Goal: Task Accomplishment & Management: Manage account settings

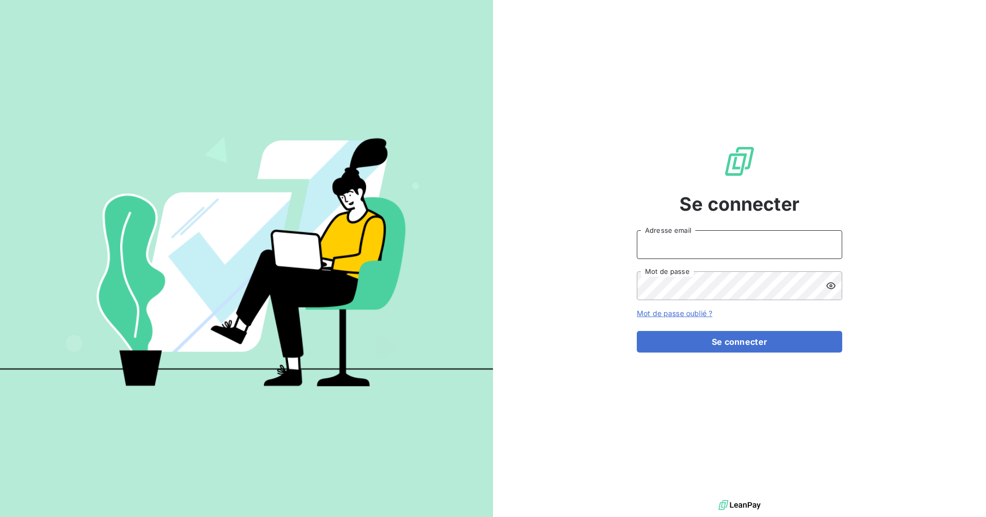
click at [680, 249] on input "Adresse email" at bounding box center [739, 244] width 205 height 29
click at [0, 516] on com-1password-button at bounding box center [0, 517] width 0 height 0
type input "[EMAIL_ADDRESS][DOMAIN_NAME]"
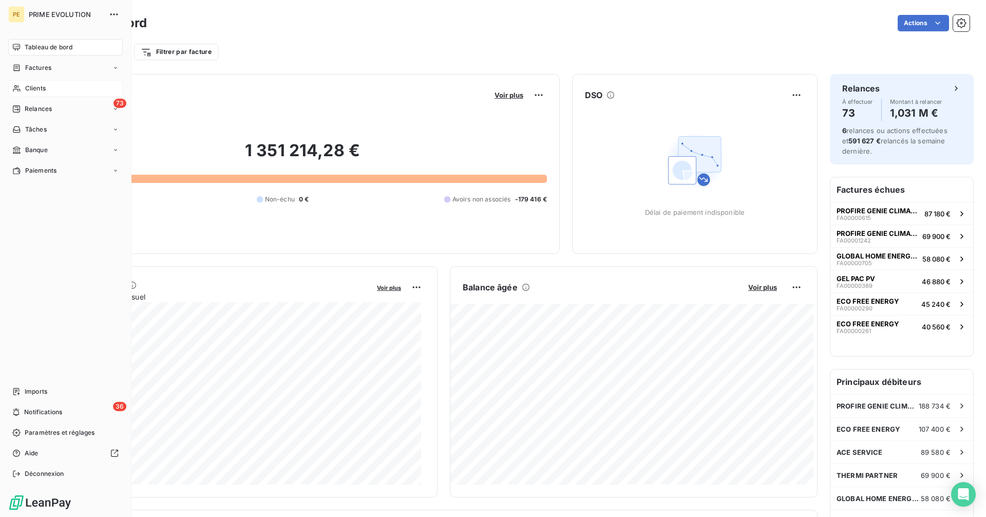
click at [22, 86] on div "Clients" at bounding box center [65, 88] width 115 height 16
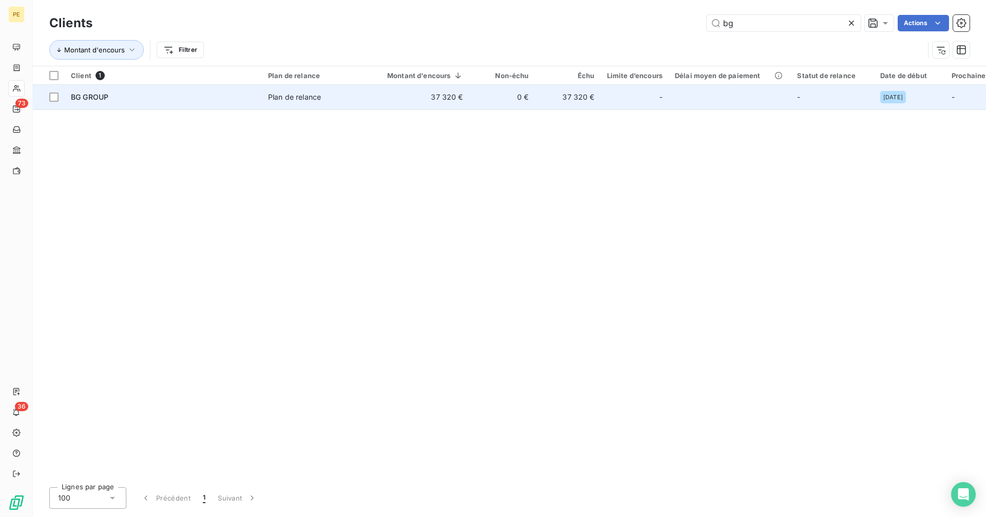
type input "bg"
click at [601, 103] on td "-" at bounding box center [635, 97] width 68 height 25
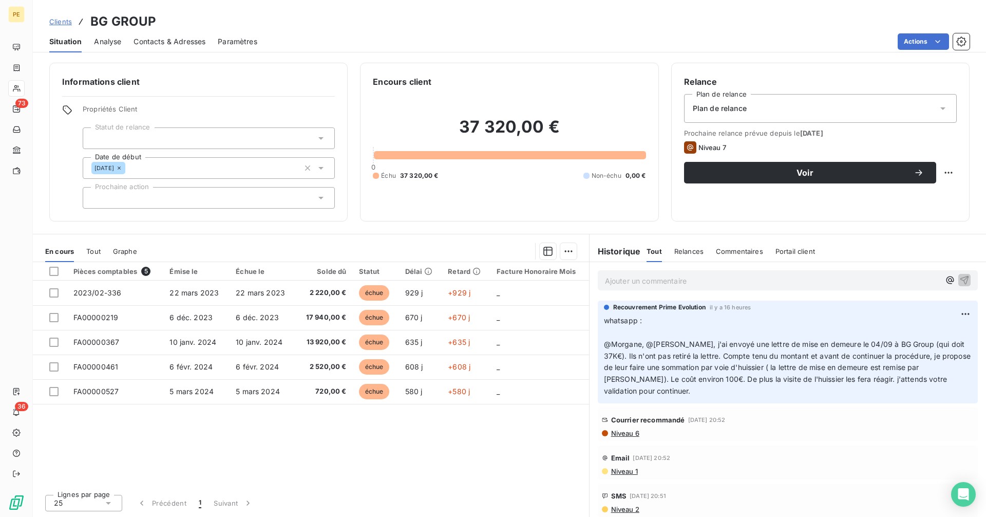
click at [852, 105] on div "Plan de relance" at bounding box center [820, 108] width 273 height 29
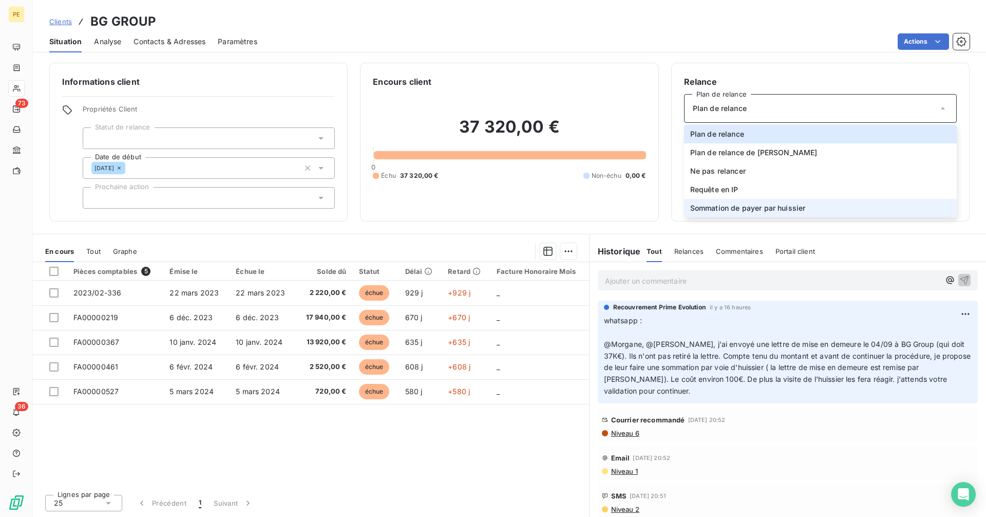
click at [823, 211] on li "Sommation de payer par huissier" at bounding box center [820, 208] width 273 height 18
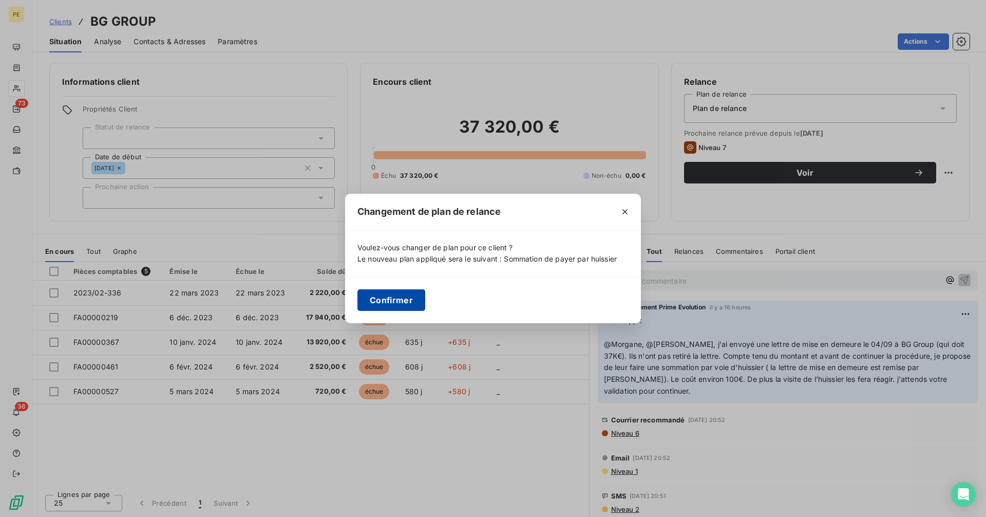
click at [413, 307] on button "Confirmer" at bounding box center [391, 300] width 68 height 22
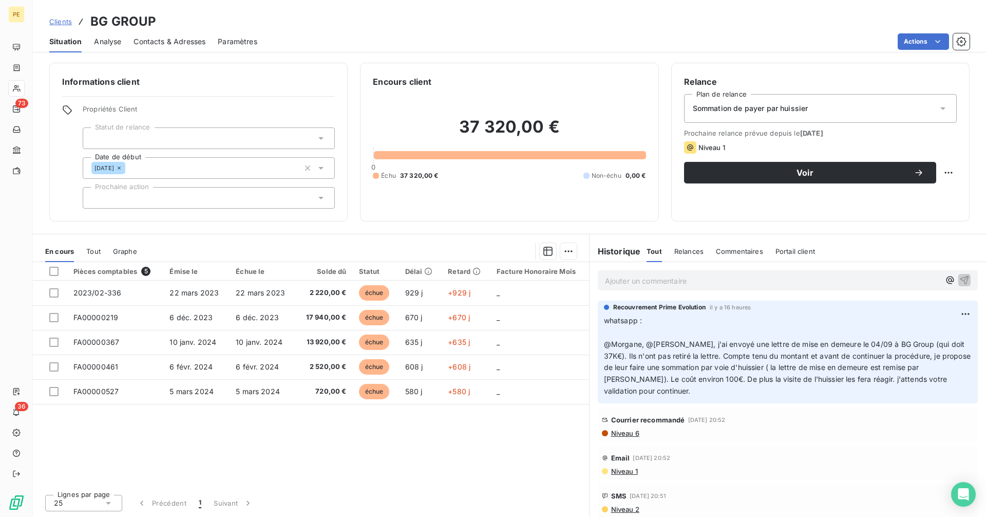
click at [678, 283] on p "Ajouter un commentaire ﻿" at bounding box center [772, 280] width 335 height 13
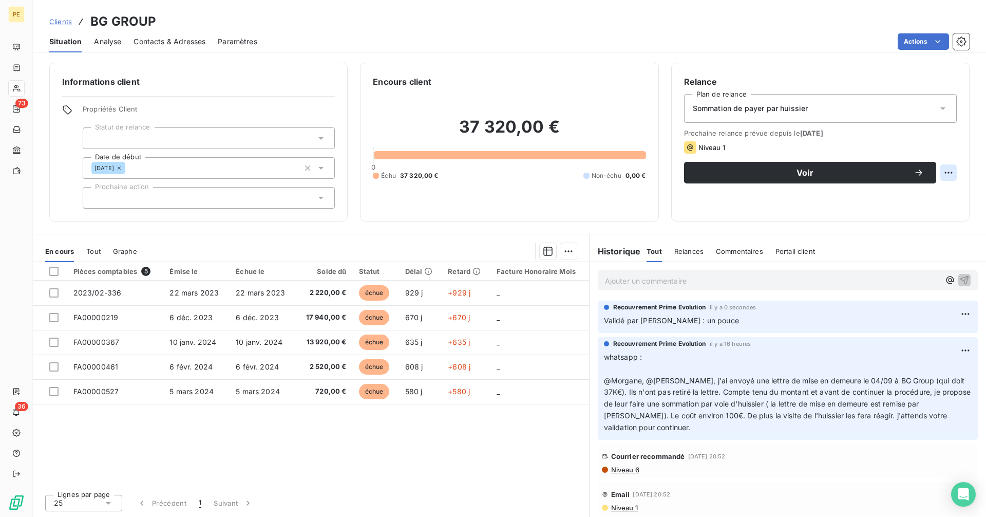
click at [945, 170] on html "PE 73 36 Clients BG GROUP Situation Analyse Contacts & Adresses Paramètres Acti…" at bounding box center [493, 258] width 986 height 517
click at [927, 197] on div "Replanifier cette action" at bounding box center [906, 195] width 92 height 16
select select "9"
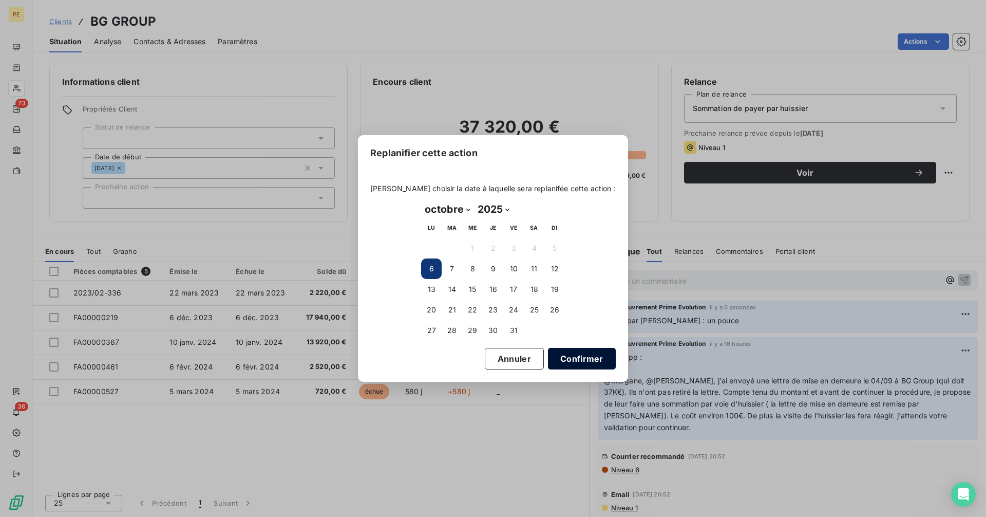
click at [573, 353] on button "Confirmer" at bounding box center [582, 359] width 68 height 22
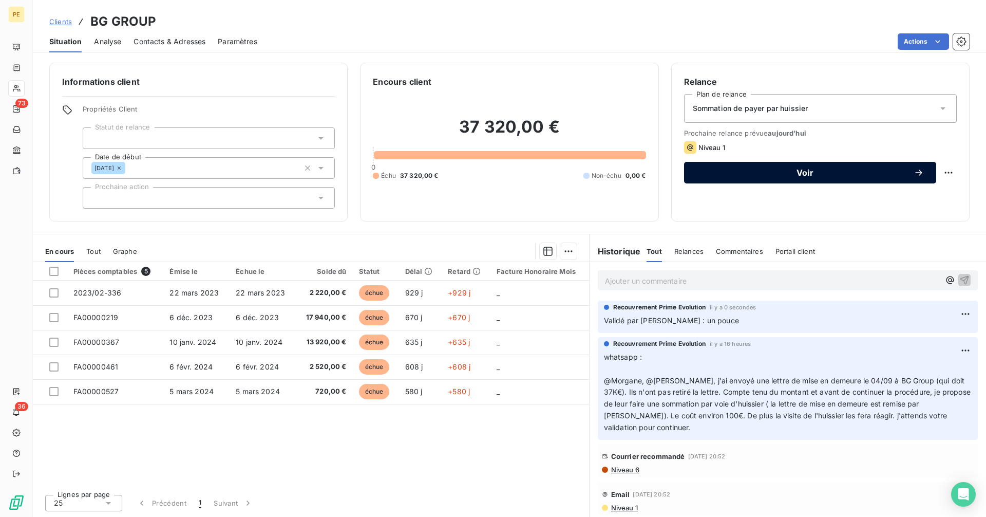
click at [773, 179] on button "Voir" at bounding box center [810, 173] width 252 height 22
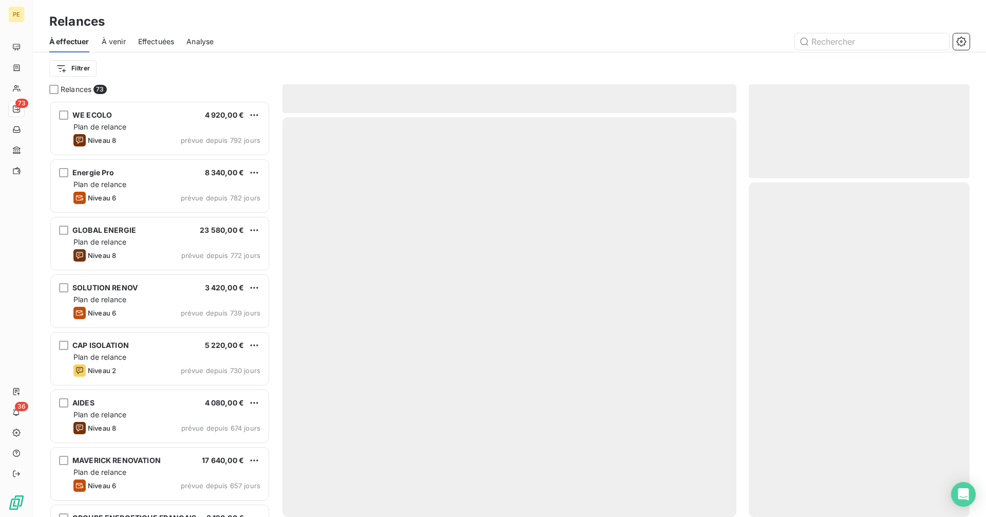
scroll to position [408, 213]
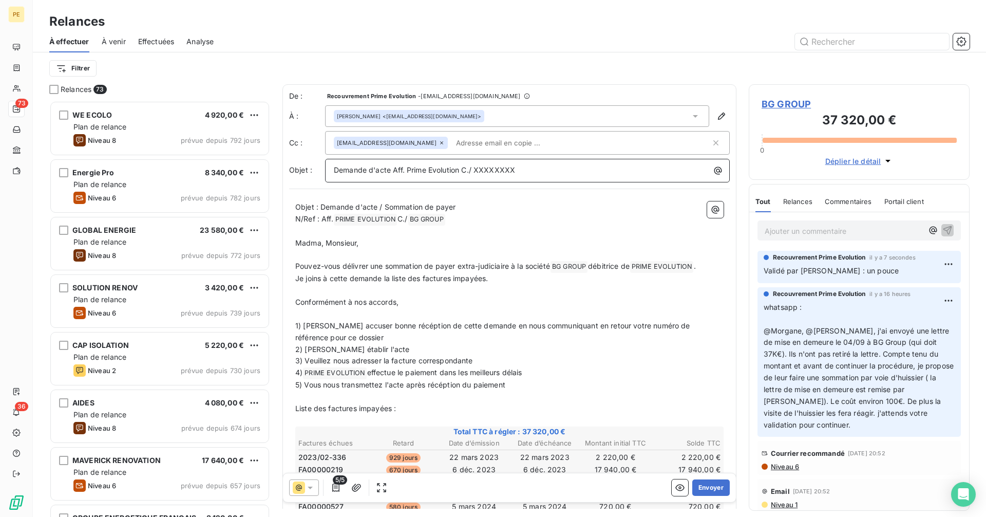
click at [528, 162] on div "Demande d'acte Aff. Prime Evolution C./ XXXXXXXX" at bounding box center [527, 169] width 397 height 14
click at [714, 174] on icon "button" at bounding box center [718, 171] width 8 height 8
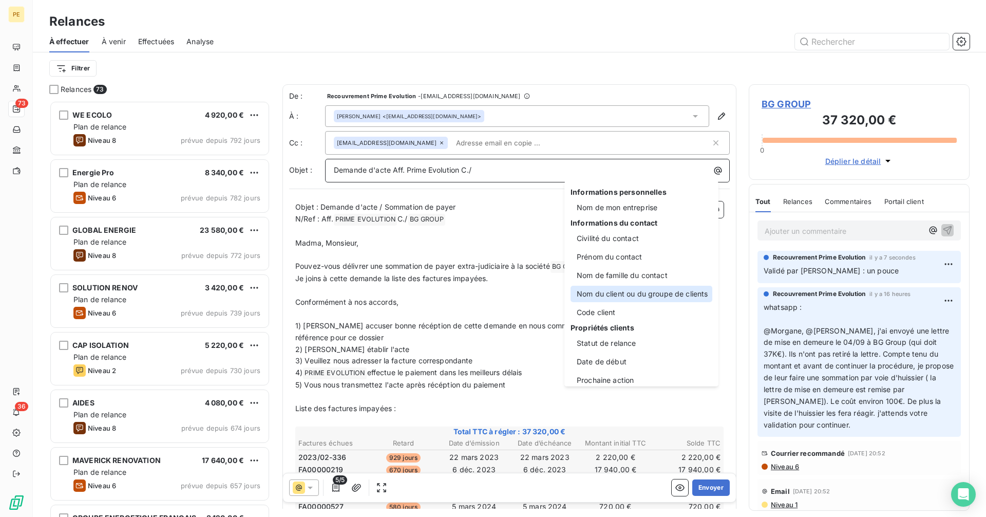
click at [641, 294] on div "Nom du client ou du groupe de clients" at bounding box center [642, 294] width 142 height 16
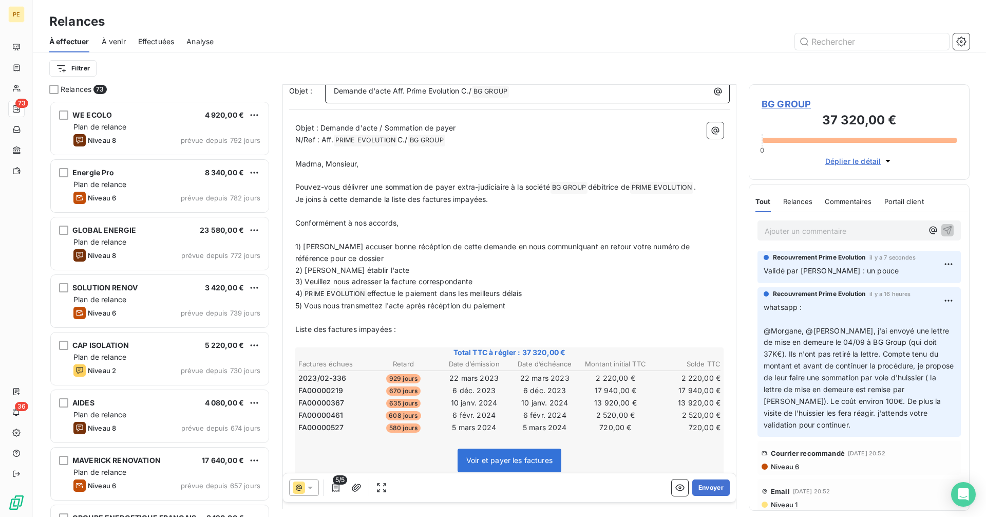
scroll to position [120, 0]
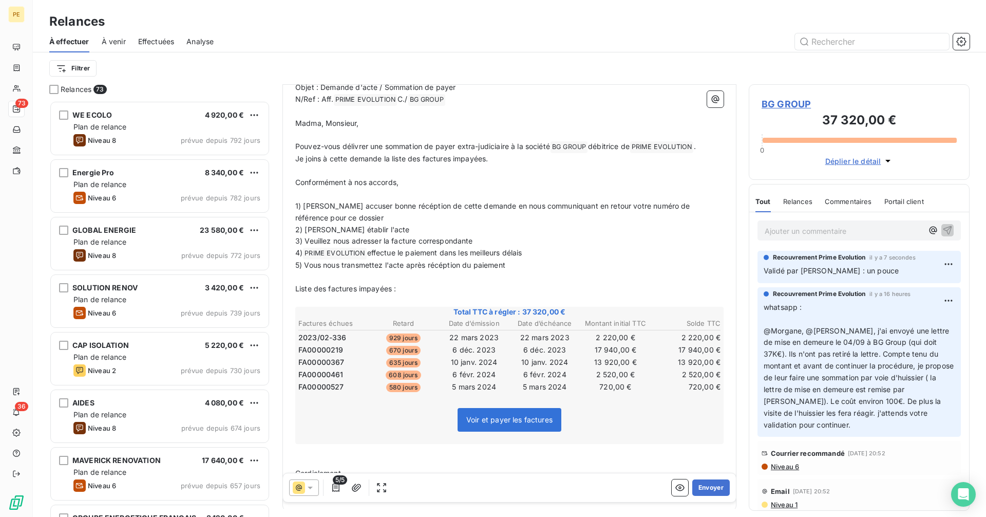
click at [508, 264] on p "5) Vous nous transmettez l'acte après récéption du paiement" at bounding box center [509, 265] width 428 height 12
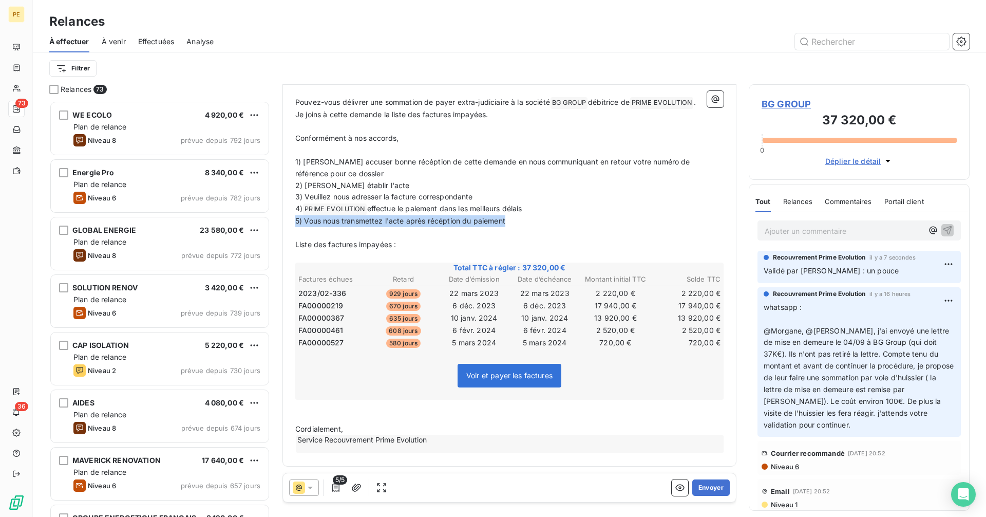
click at [295, 222] on span "5) Vous nous transmettez l'acte après récéption du paiement" at bounding box center [400, 220] width 210 height 9
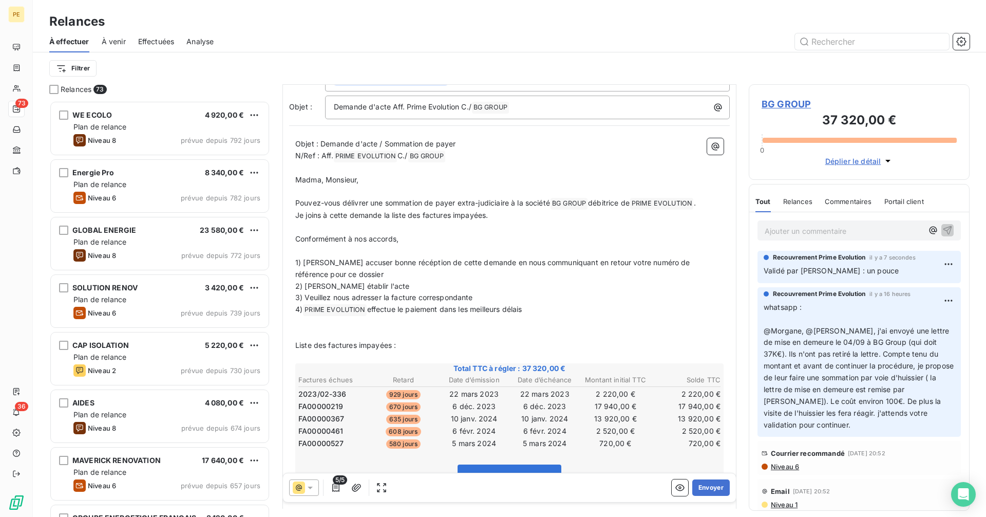
scroll to position [0, 0]
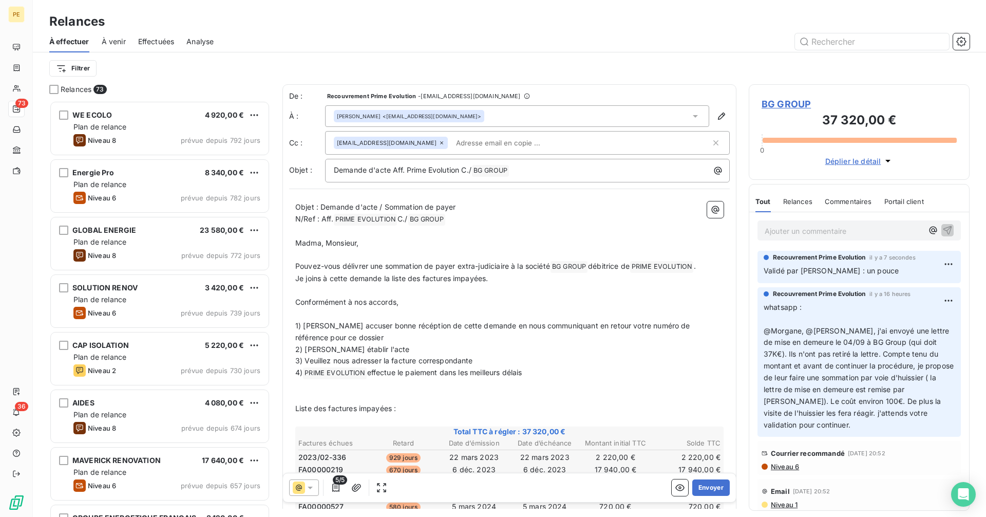
click at [460, 115] on div "[PERSON_NAME] <[EMAIL_ADDRESS][DOMAIN_NAME]>" at bounding box center [517, 116] width 384 height 22
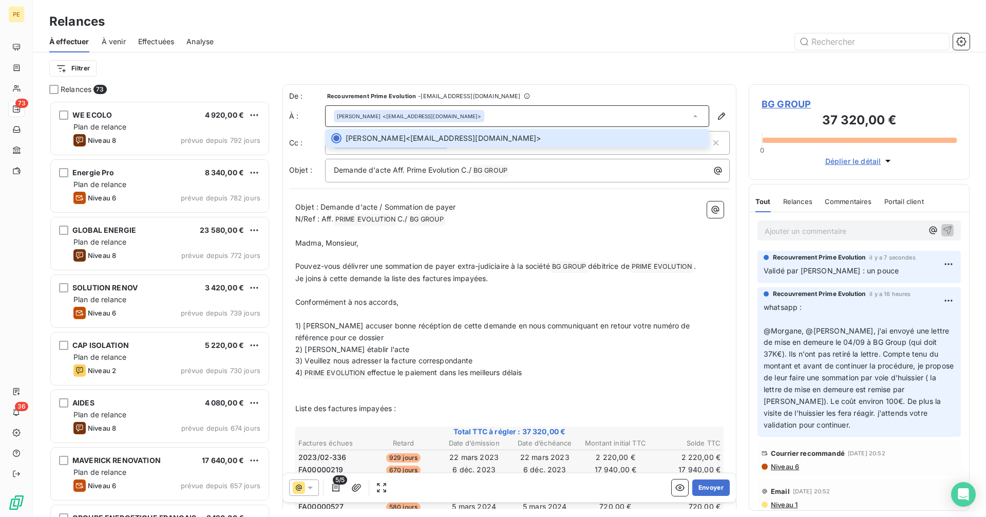
click at [512, 194] on div "De : Recouvrement Prime Evolution - [EMAIL_ADDRESS][DOMAIN_NAME] À : [PERSON_NA…" at bounding box center [509, 357] width 454 height 546
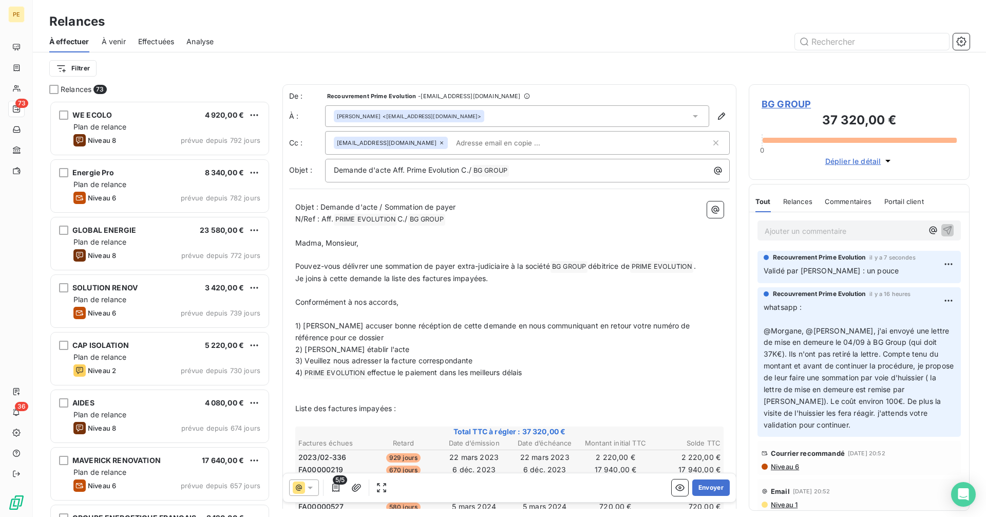
click at [786, 101] on span "BG GROUP" at bounding box center [859, 104] width 195 height 14
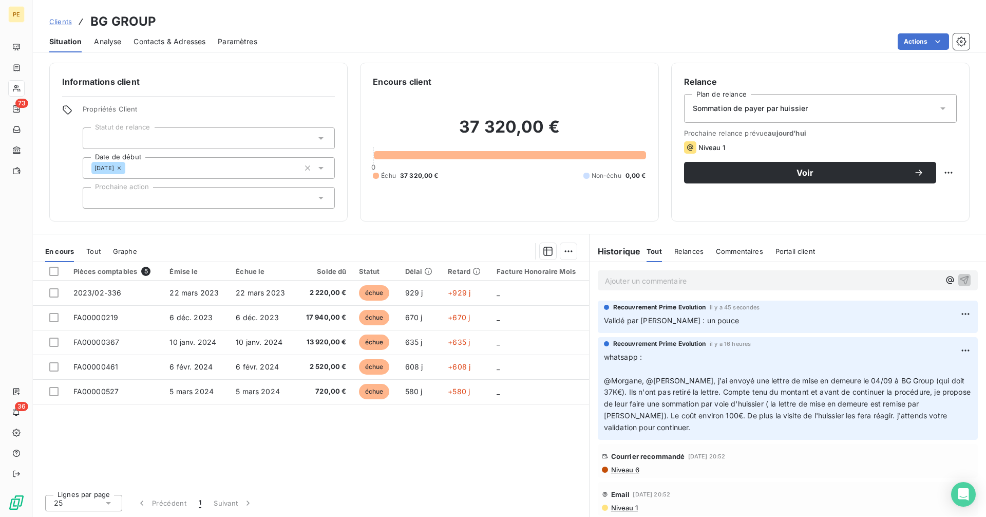
click at [173, 47] on div "Contacts & Adresses" at bounding box center [170, 42] width 72 height 22
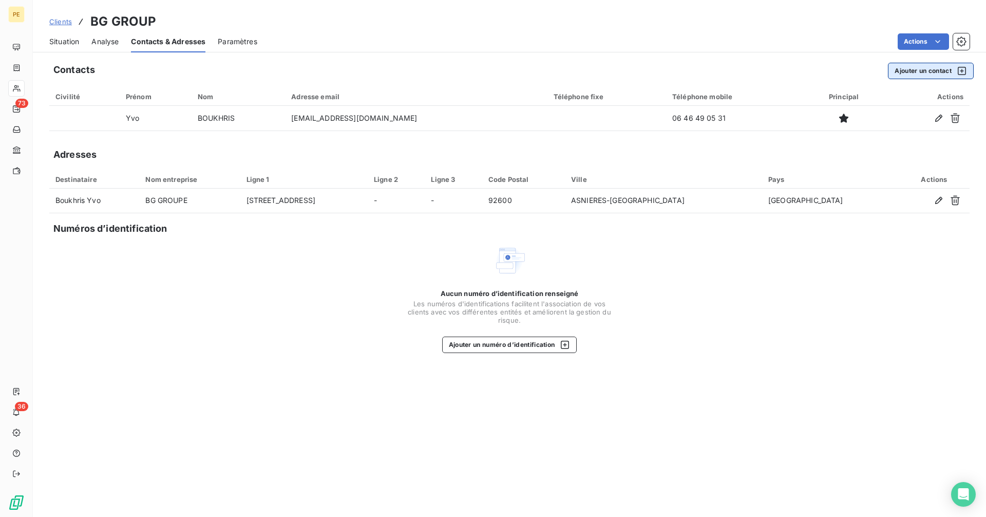
click at [894, 71] on button "Ajouter un contact" at bounding box center [931, 71] width 86 height 16
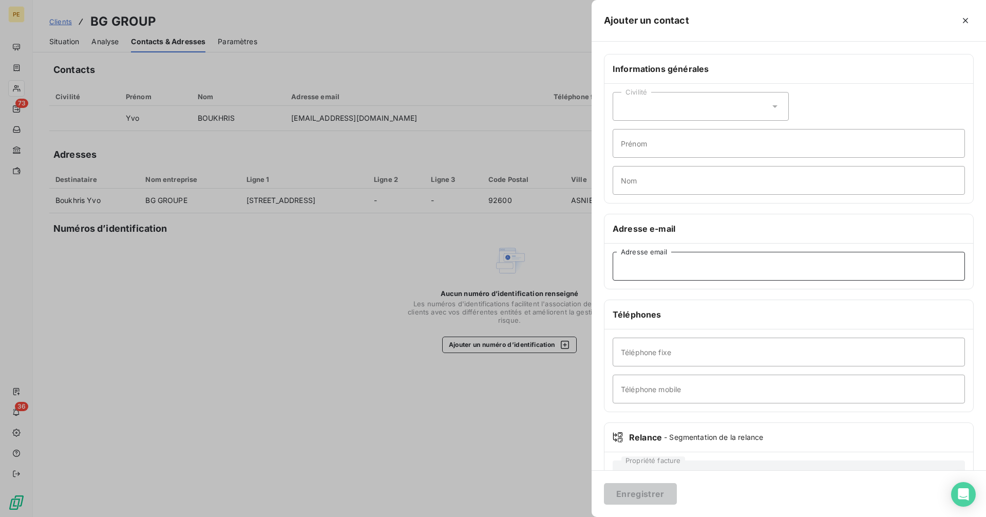
click at [635, 269] on input "Adresse email" at bounding box center [789, 266] width 352 height 29
paste input "[EMAIL_ADDRESS][DOMAIN_NAME]"
type input "[EMAIL_ADDRESS][DOMAIN_NAME]"
drag, startPoint x: 639, startPoint y: 495, endPoint x: 597, endPoint y: 448, distance: 63.2
click at [639, 493] on button "Enregistrer" at bounding box center [640, 494] width 73 height 22
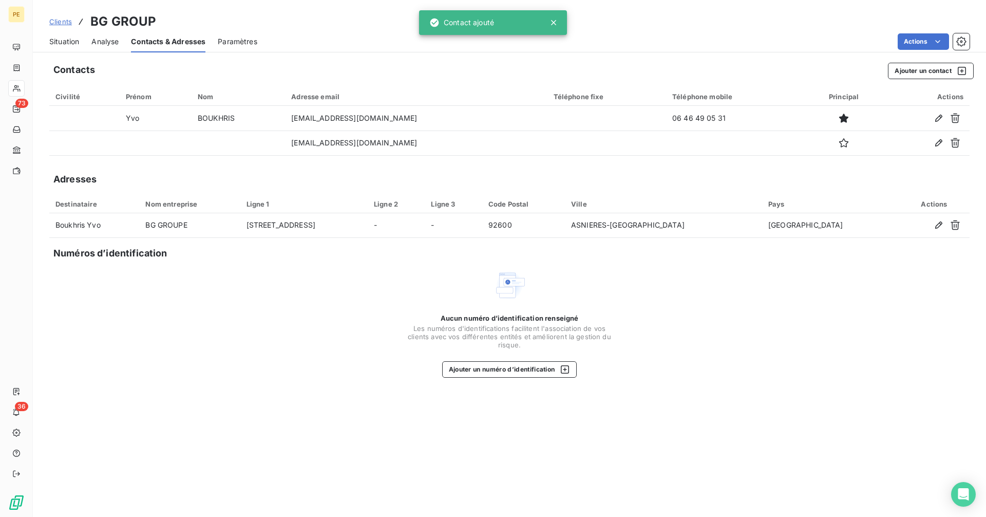
click at [65, 43] on span "Situation" at bounding box center [64, 41] width 30 height 10
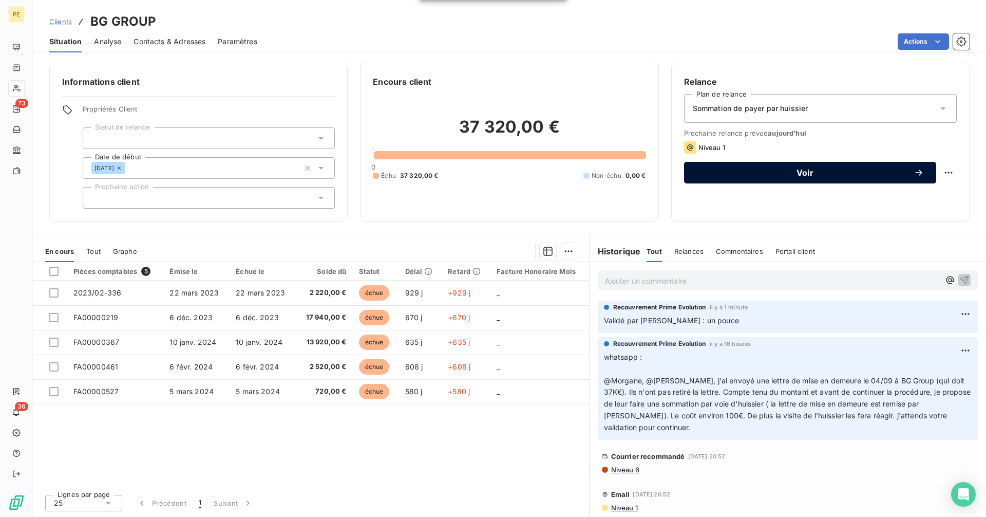
click at [840, 172] on span "Voir" at bounding box center [804, 172] width 217 height 8
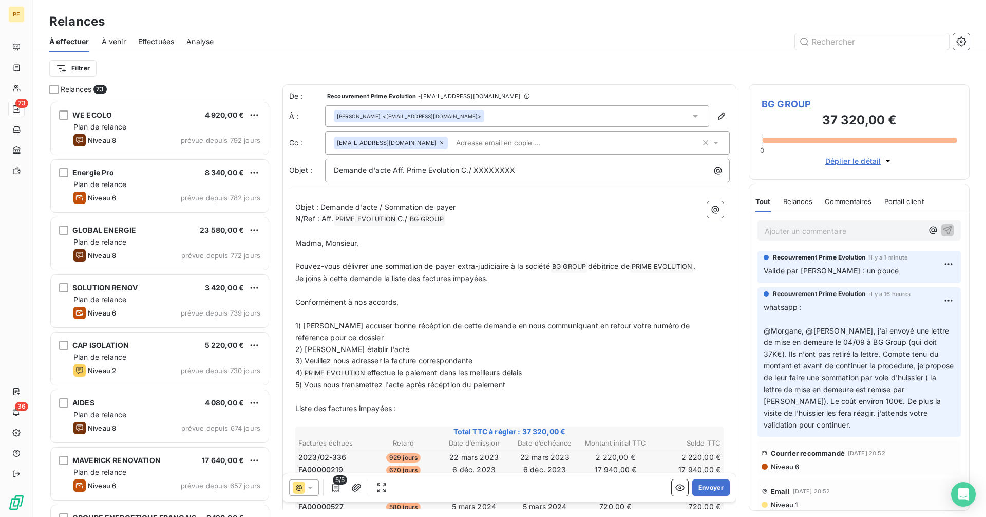
scroll to position [408, 213]
click at [479, 109] on div "[PERSON_NAME] <[EMAIL_ADDRESS][DOMAIN_NAME]>" at bounding box center [517, 116] width 384 height 22
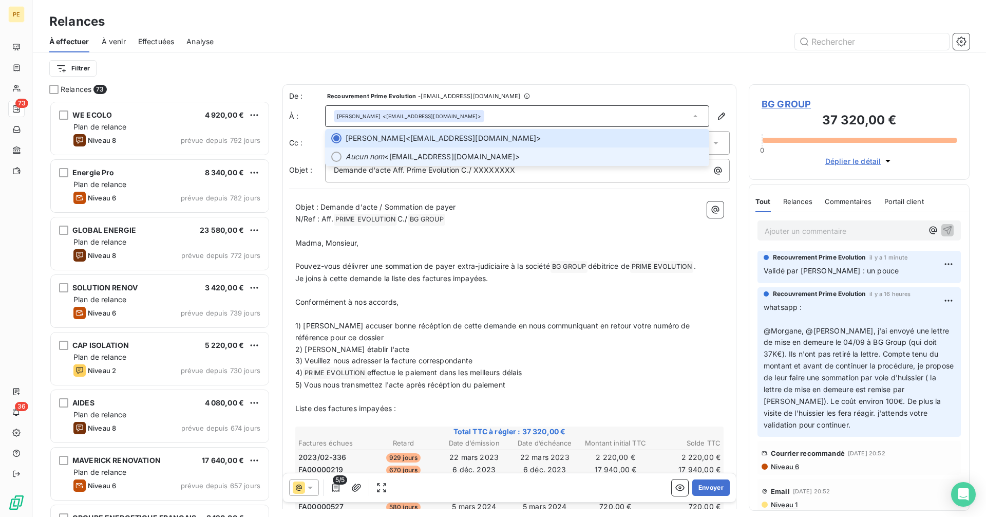
click at [443, 154] on span "Aucun nom <[EMAIL_ADDRESS][DOMAIN_NAME]>" at bounding box center [524, 156] width 357 height 10
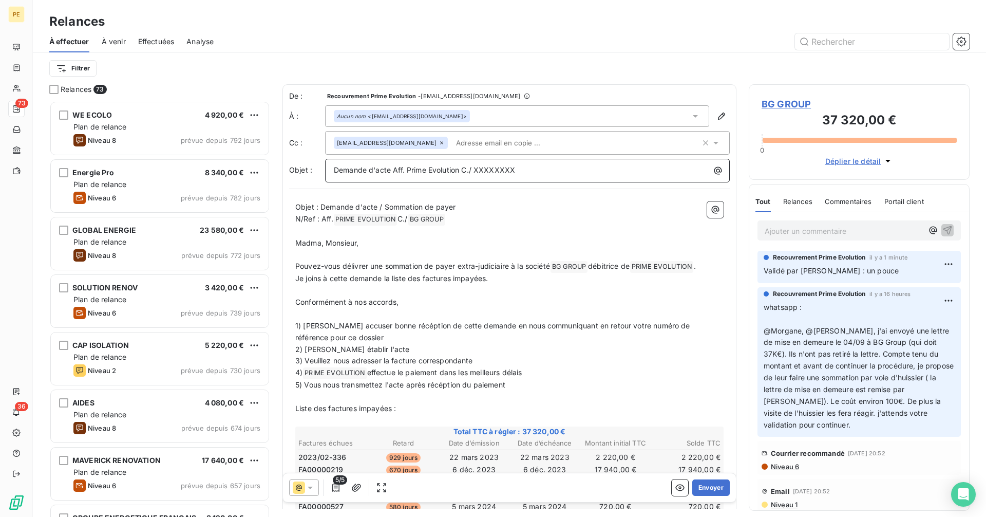
click at [527, 168] on p "Demande d'acte Aff. Prime Evolution C./ XXXXXXXX" at bounding box center [530, 170] width 392 height 12
drag, startPoint x: 476, startPoint y: 170, endPoint x: 519, endPoint y: 168, distance: 42.7
click at [477, 170] on span "Demande d'acte Aff. Prime Evolution C./ XXXXXXXX" at bounding box center [424, 169] width 181 height 9
click at [713, 169] on icon "button" at bounding box center [718, 170] width 10 height 10
click at [710, 169] on html "PE 73 36 Relances À effectuer À venir Effectuées Analyse Filtrer Relances 73 WE…" at bounding box center [493, 258] width 986 height 517
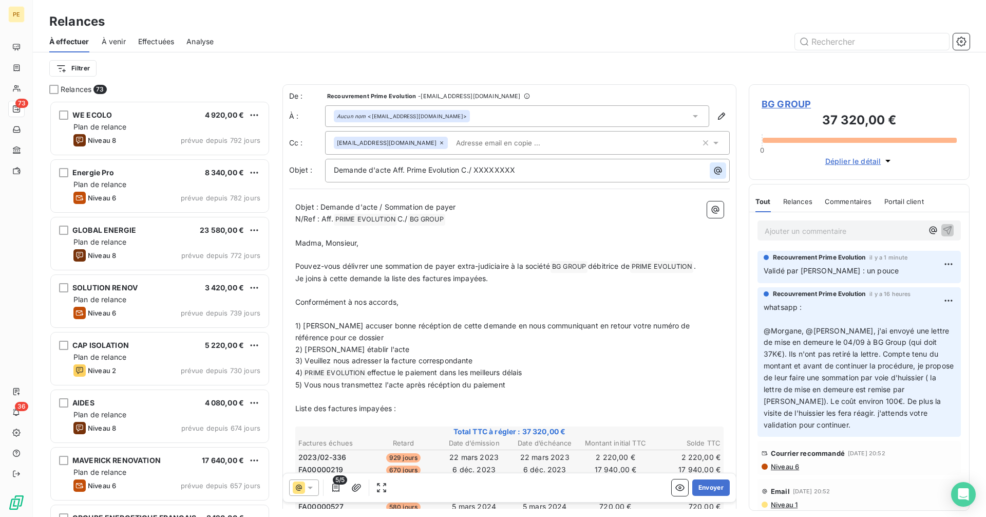
click at [713, 170] on icon "button" at bounding box center [718, 170] width 10 height 10
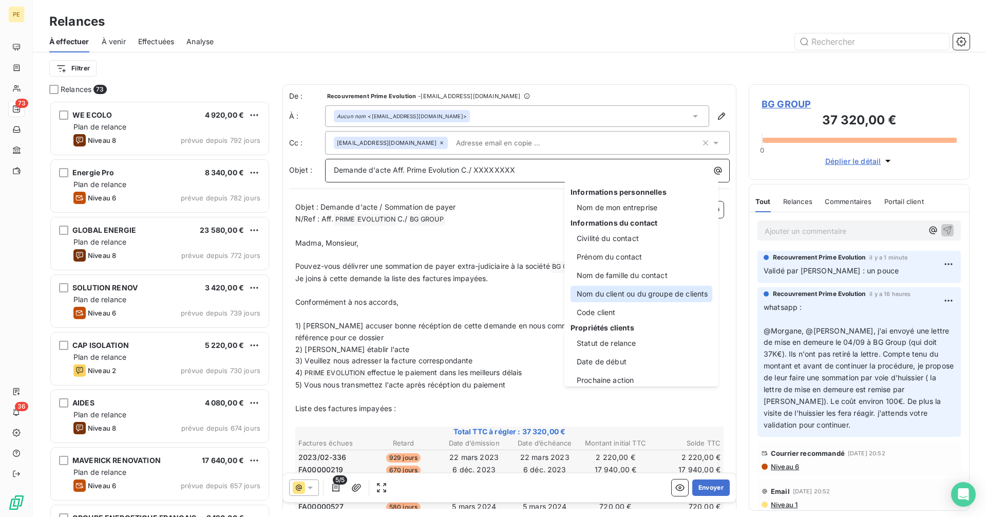
click at [657, 294] on div "Nom du client ou du groupe de clients" at bounding box center [642, 294] width 142 height 16
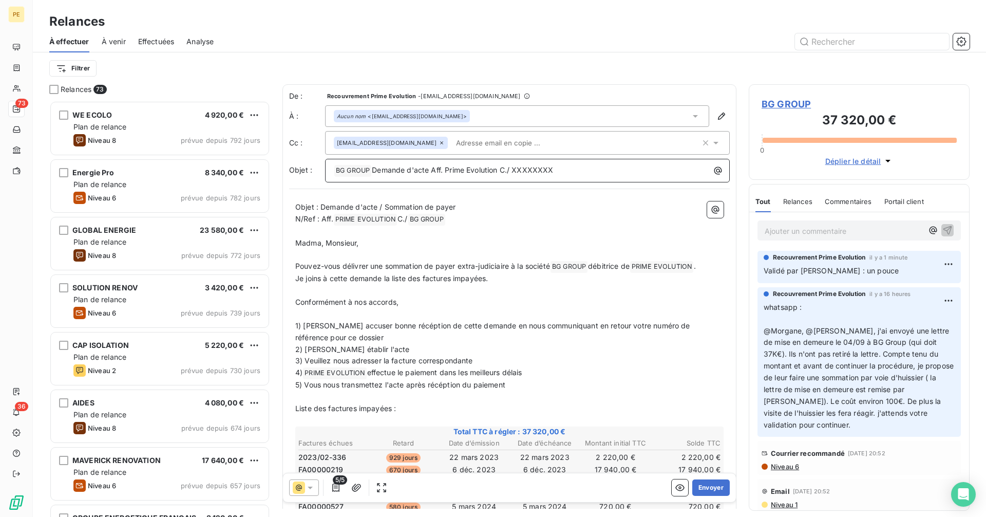
click at [555, 170] on p "﻿ BG GROUP ﻿ Demande d'acte Aff. Prime Evolution C./ XXXXXXXX" at bounding box center [530, 170] width 392 height 12
click at [714, 167] on button "button" at bounding box center [718, 170] width 16 height 16
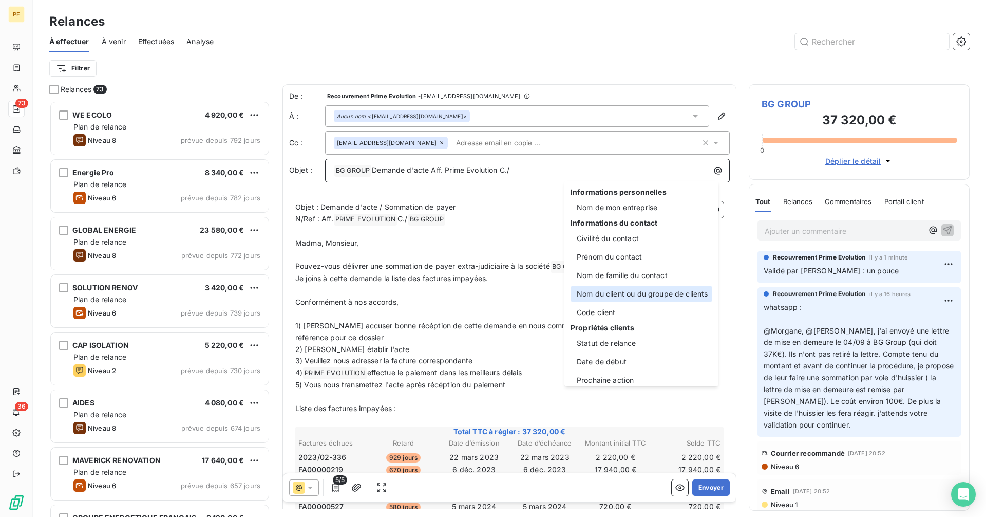
click at [675, 296] on div "Nom du client ou du groupe de clients" at bounding box center [642, 294] width 142 height 16
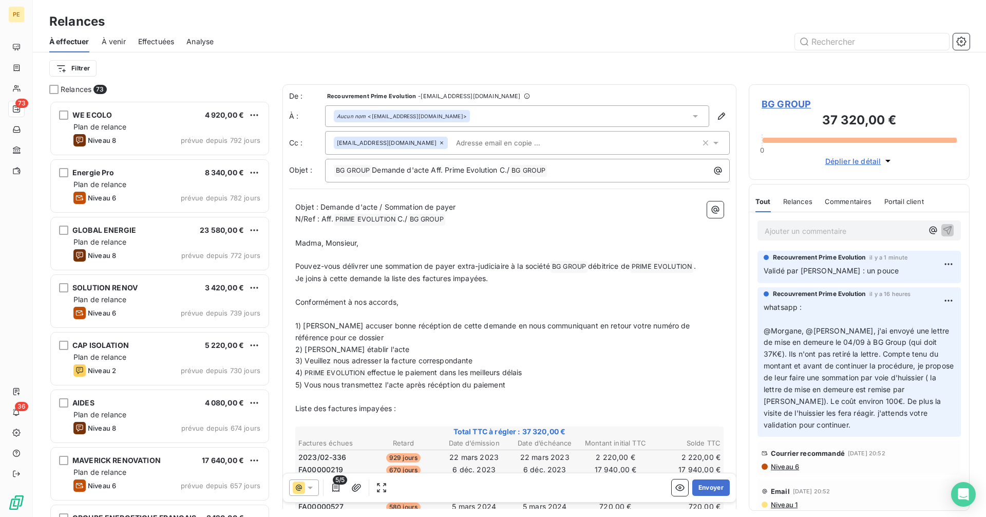
click at [508, 385] on p "5) Vous nous transmettez l'acte après récéption du paiement" at bounding box center [509, 385] width 428 height 12
click at [296, 387] on span "5) Vous nous transmettez l'acte après récéption du paiement" at bounding box center [400, 384] width 210 height 9
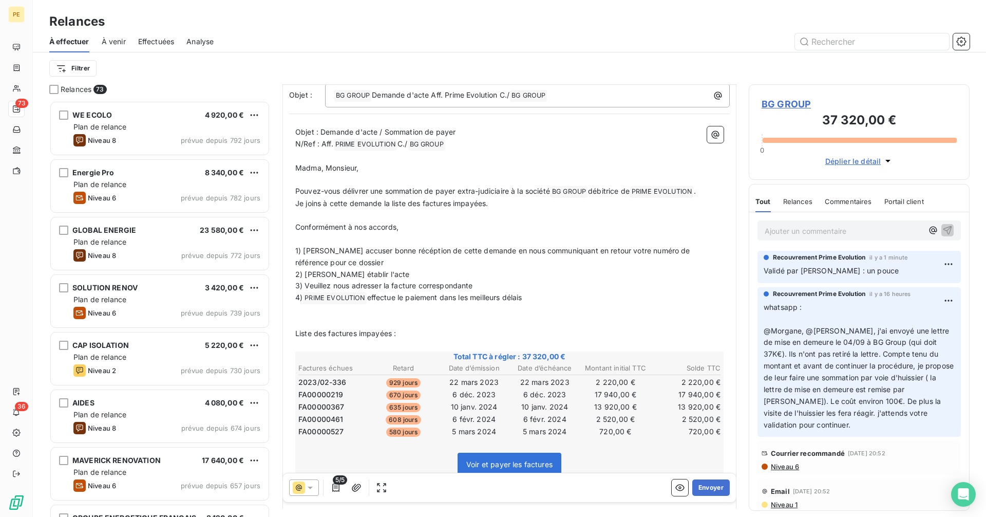
scroll to position [0, 0]
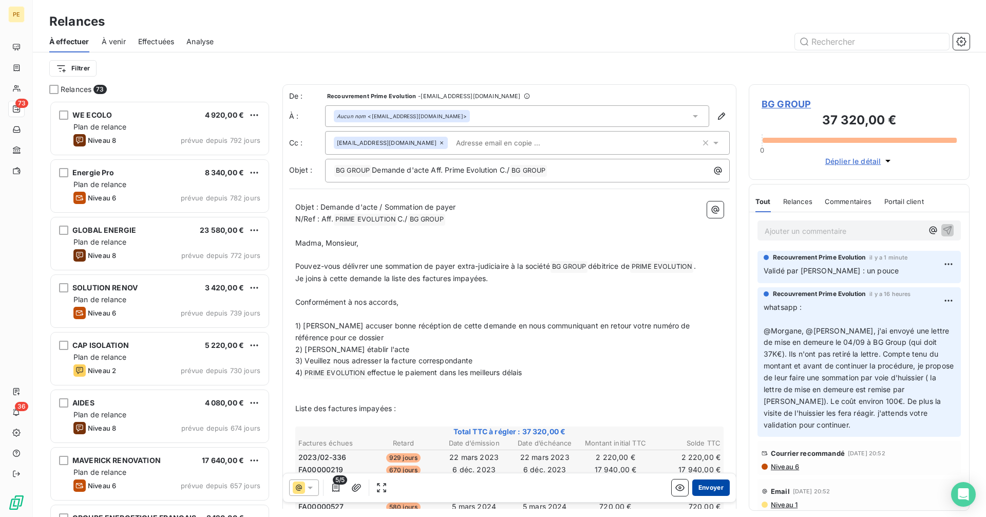
click at [701, 492] on button "Envoyer" at bounding box center [710, 487] width 37 height 16
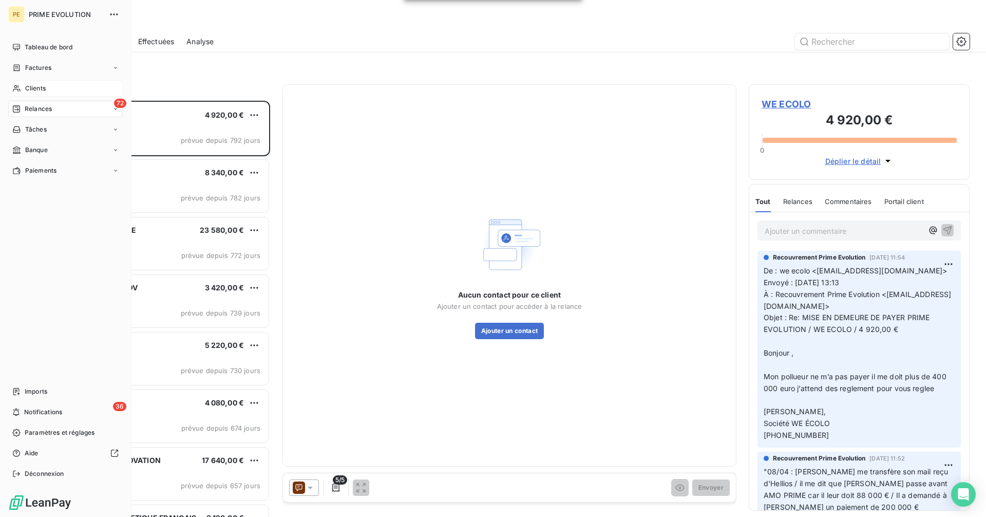
click at [38, 90] on span "Clients" at bounding box center [35, 88] width 21 height 9
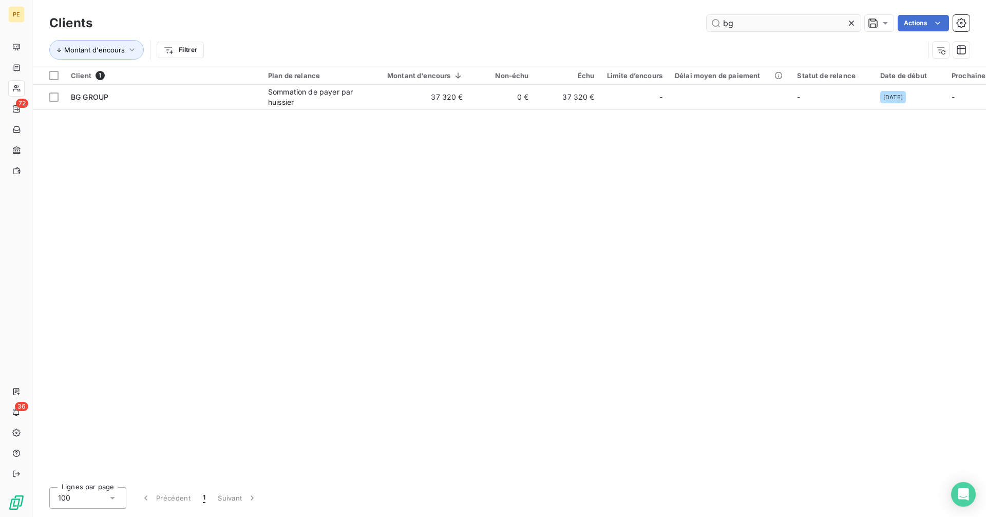
click at [810, 25] on input "bg" at bounding box center [784, 23] width 154 height 16
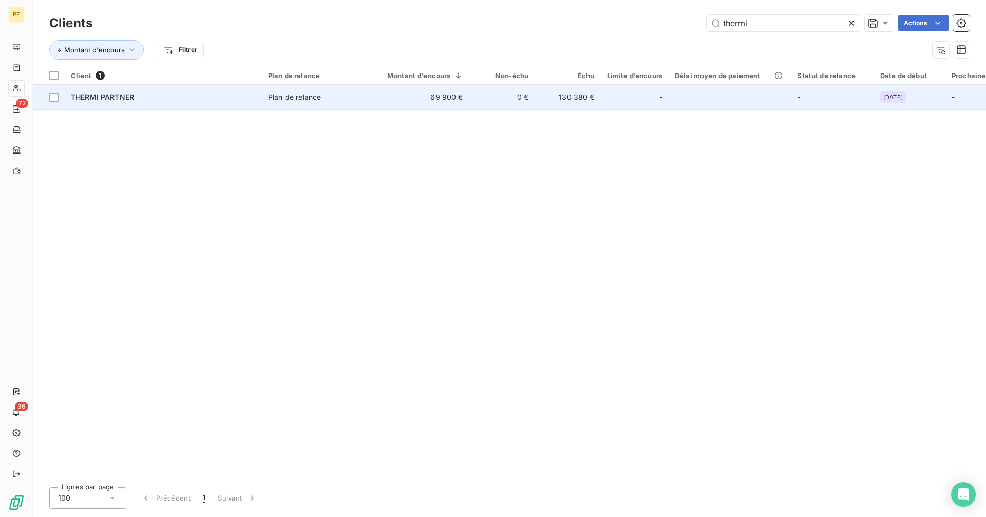
type input "thermi"
click at [619, 99] on div "-" at bounding box center [634, 97] width 55 height 16
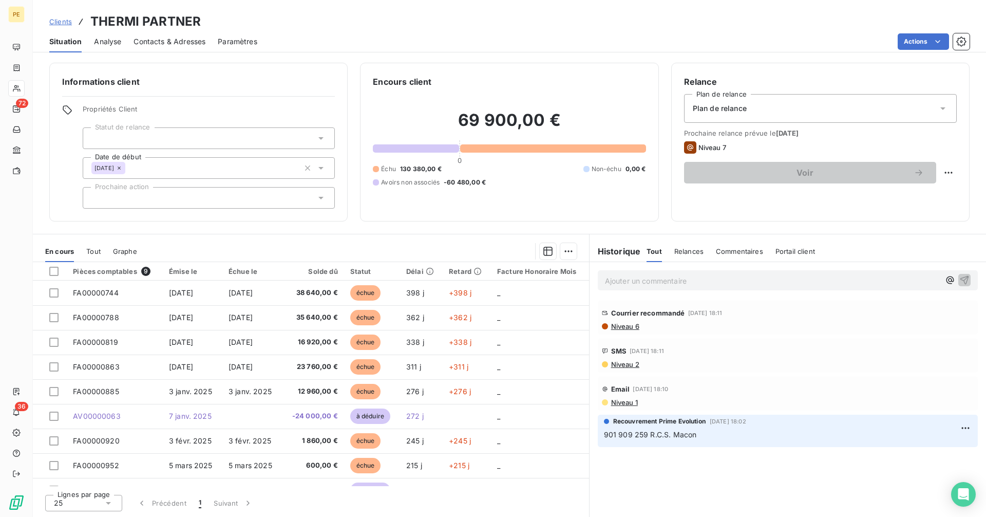
click at [636, 329] on span "Niveau 6" at bounding box center [624, 326] width 29 height 8
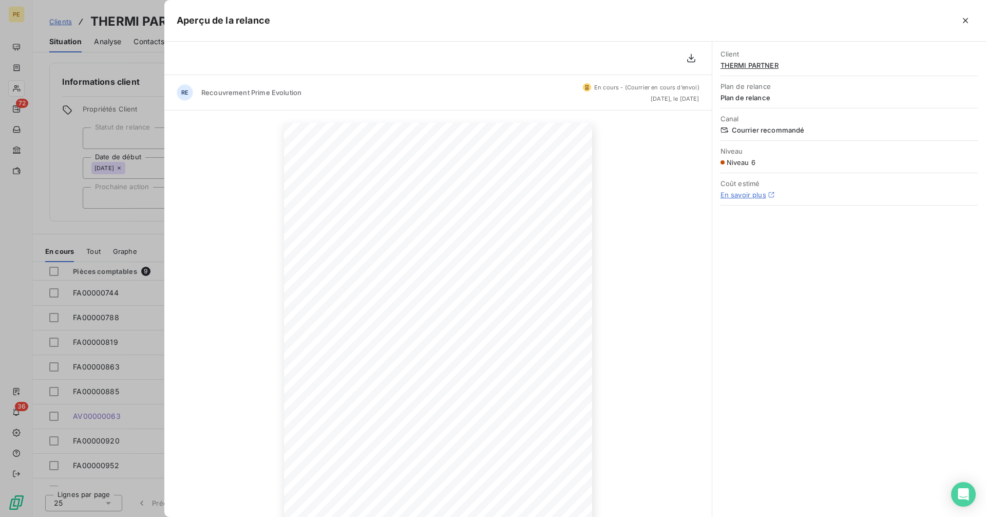
drag, startPoint x: 130, startPoint y: 223, endPoint x: 138, endPoint y: 225, distance: 8.0
click at [130, 223] on div at bounding box center [493, 258] width 986 height 517
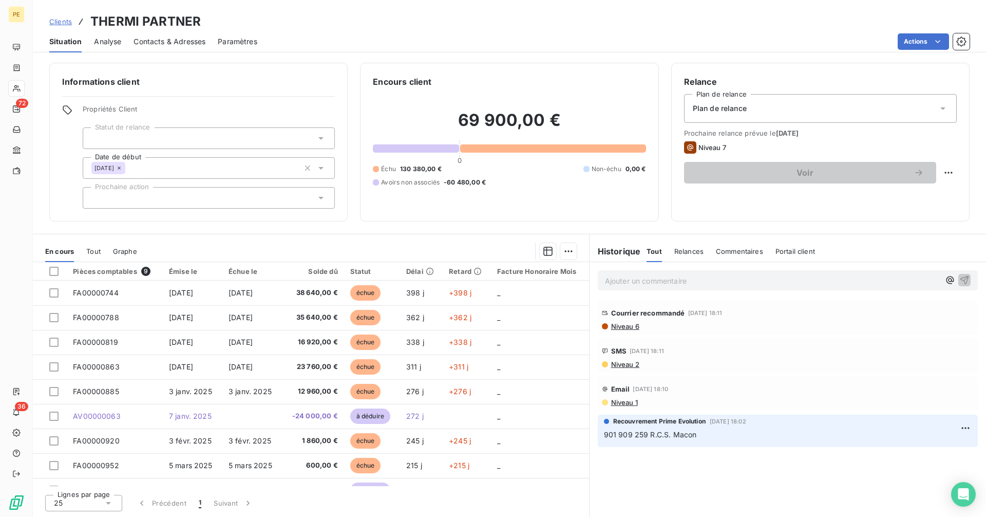
click at [55, 24] on span "Clients" at bounding box center [60, 21] width 23 height 8
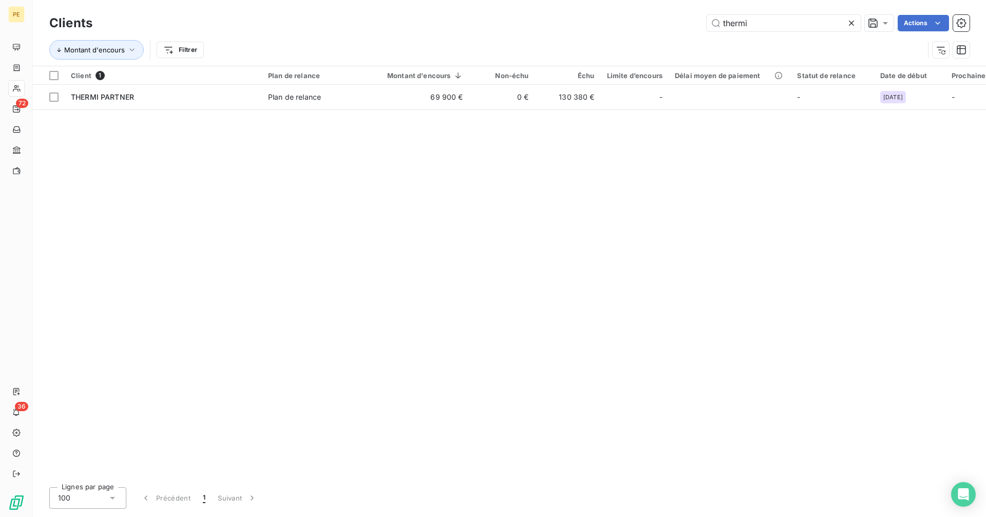
click at [851, 24] on icon at bounding box center [851, 23] width 10 height 10
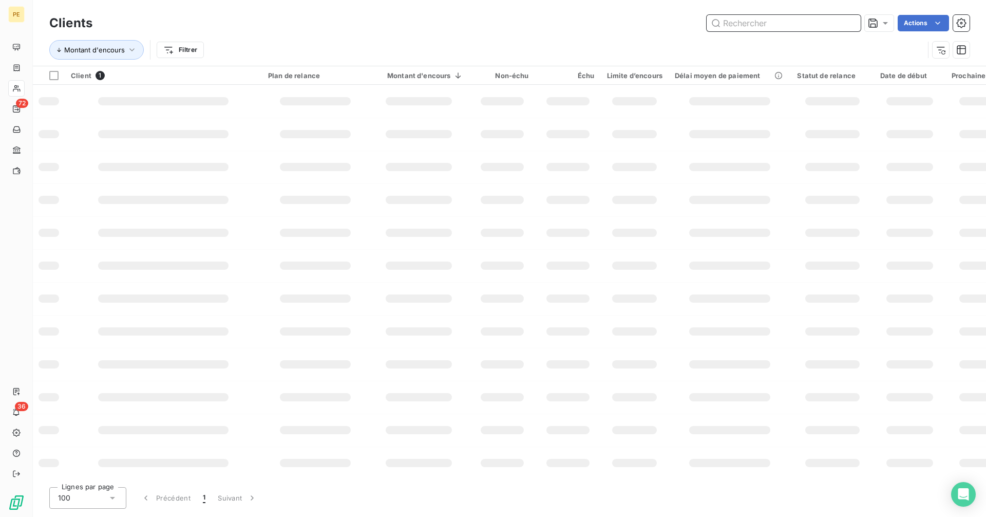
click at [816, 25] on input "text" at bounding box center [784, 23] width 154 height 16
paste input "PROFIRE GENIE CLIMATIQUE"
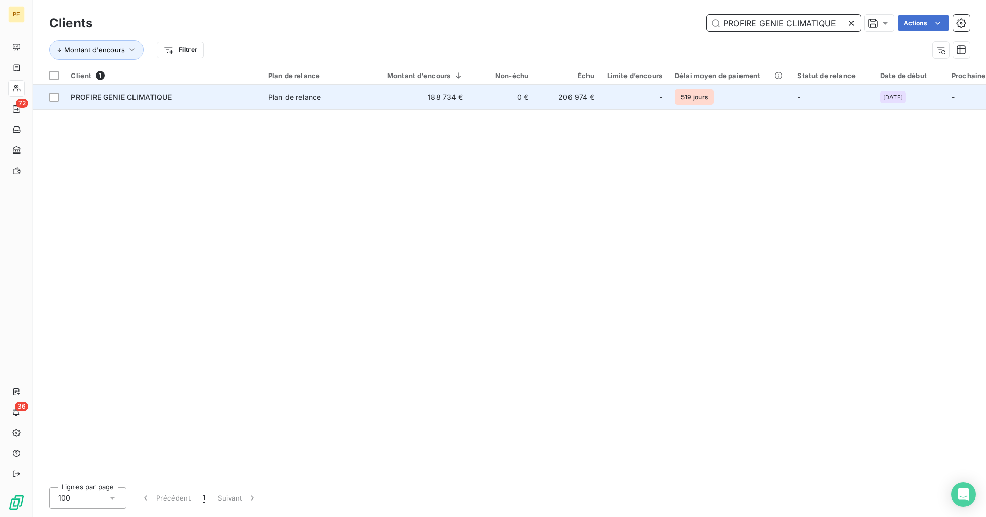
type input "PROFIRE GENIE CLIMATIQUE"
click at [553, 96] on td "206 974 €" at bounding box center [568, 97] width 66 height 25
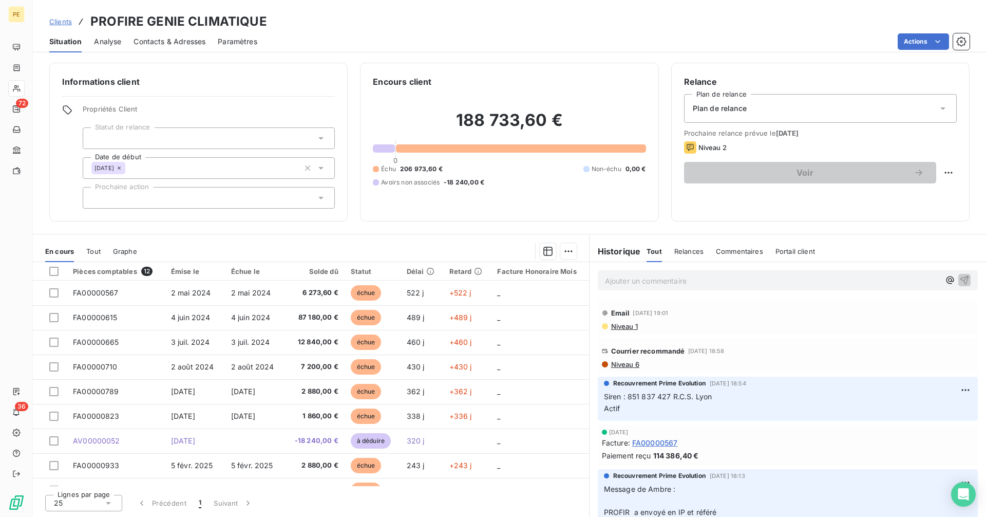
click at [635, 365] on span "Niveau 6" at bounding box center [624, 364] width 29 height 8
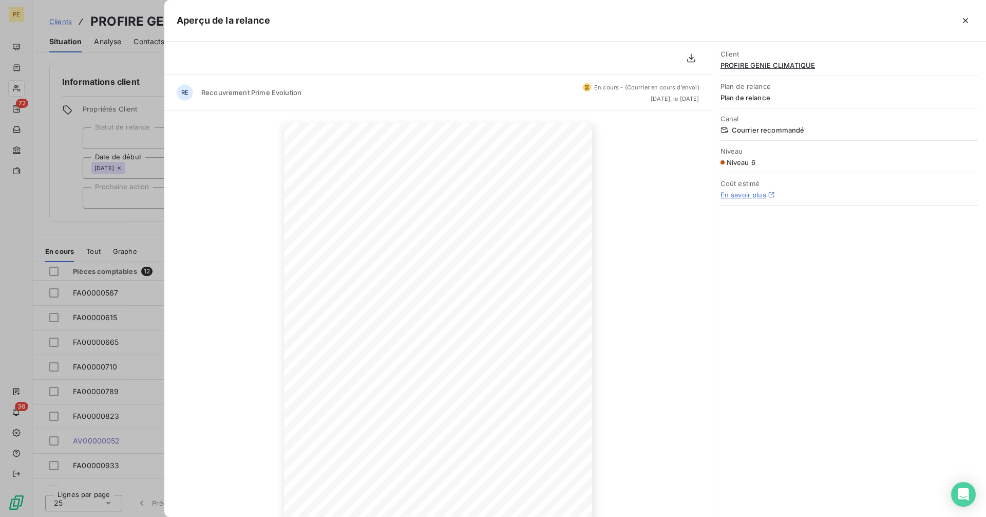
click at [69, 166] on div at bounding box center [493, 258] width 986 height 517
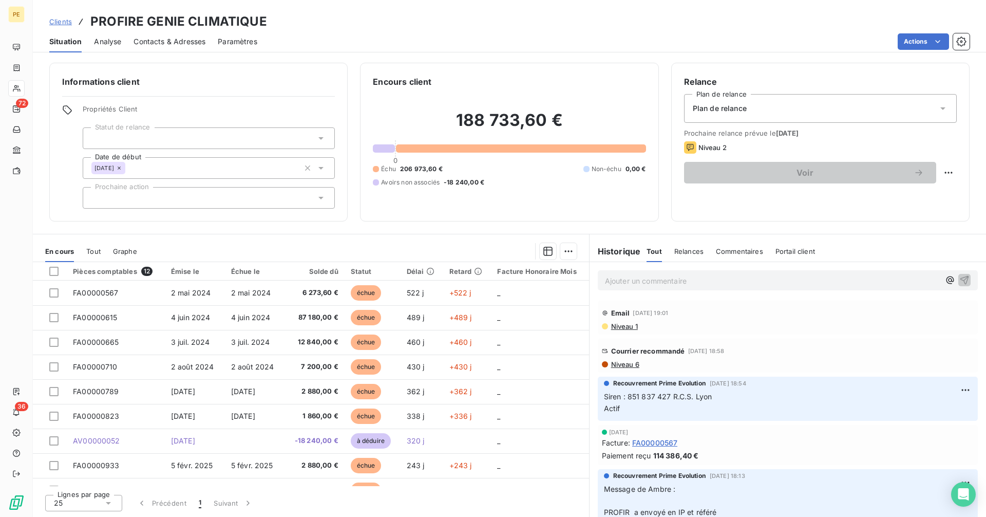
click at [163, 42] on span "Contacts & Adresses" at bounding box center [170, 41] width 72 height 10
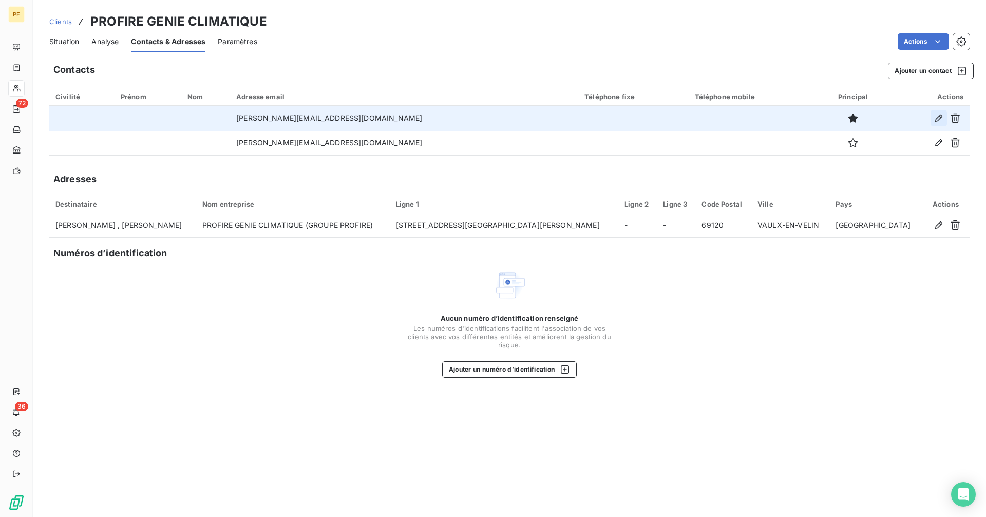
click at [936, 119] on icon "button" at bounding box center [939, 118] width 10 height 10
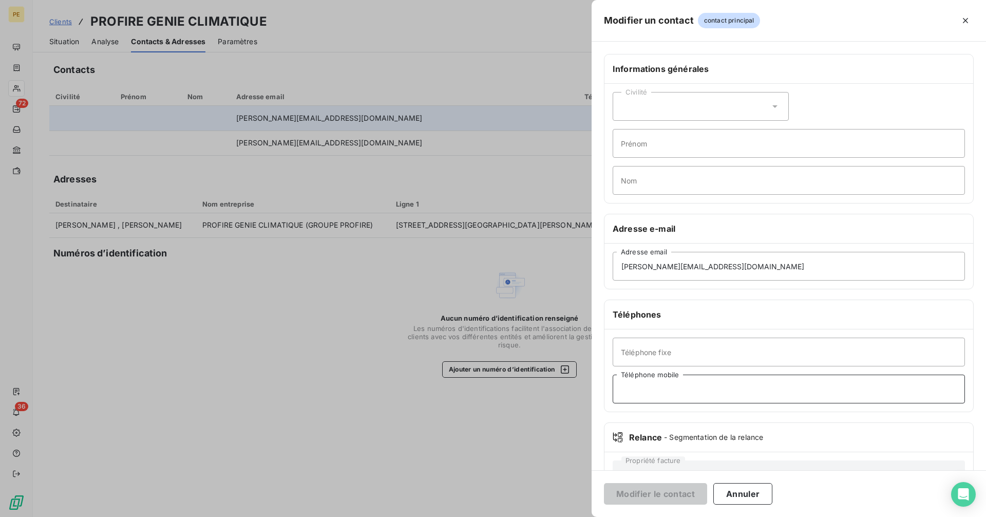
click at [668, 390] on input "Téléphone mobile" at bounding box center [789, 388] width 352 height 29
paste input "[PHONE_NUMBER]"
type input "[PHONE_NUMBER]"
click at [641, 148] on input "Prénom" at bounding box center [789, 143] width 352 height 29
type input "[PERSON_NAME]"
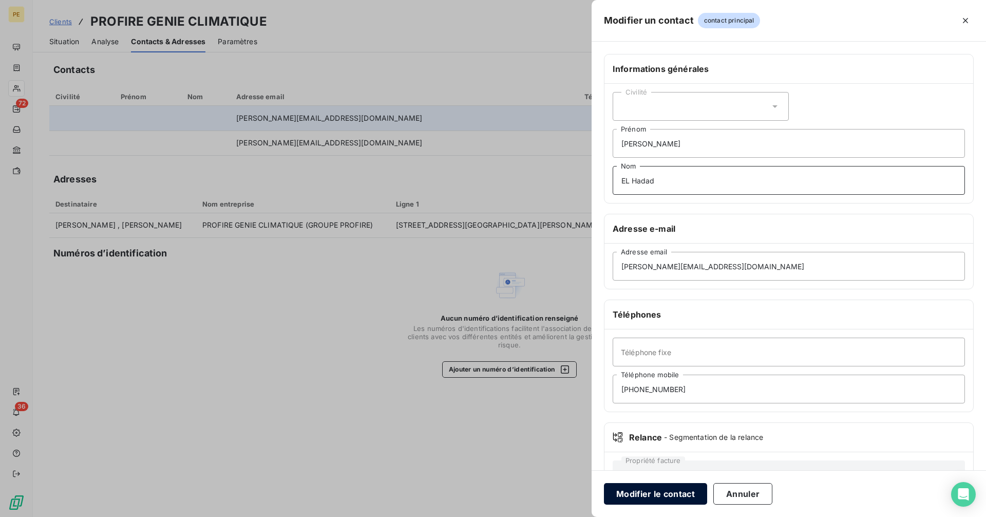
type input "EL Hadad"
click at [655, 494] on button "Modifier le contact" at bounding box center [655, 494] width 103 height 22
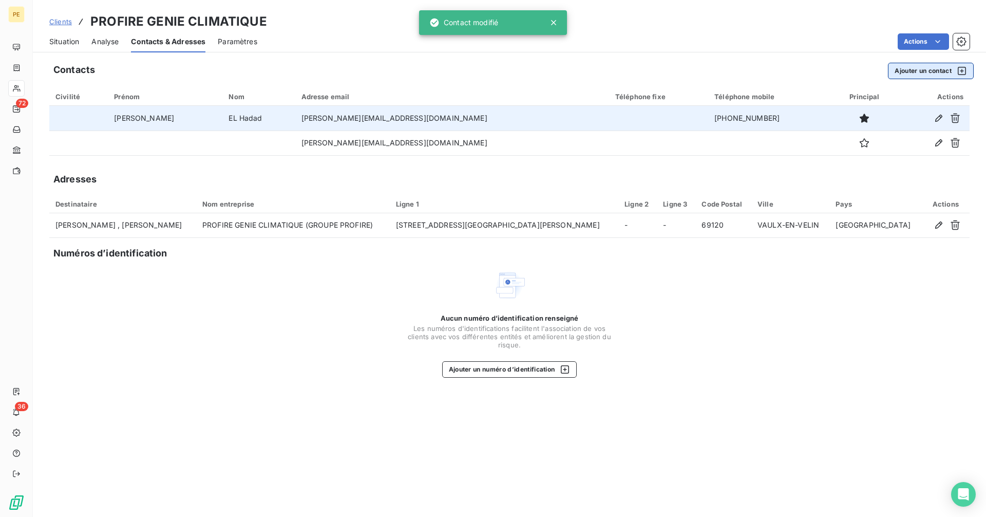
click at [915, 70] on button "Ajouter un contact" at bounding box center [931, 71] width 86 height 16
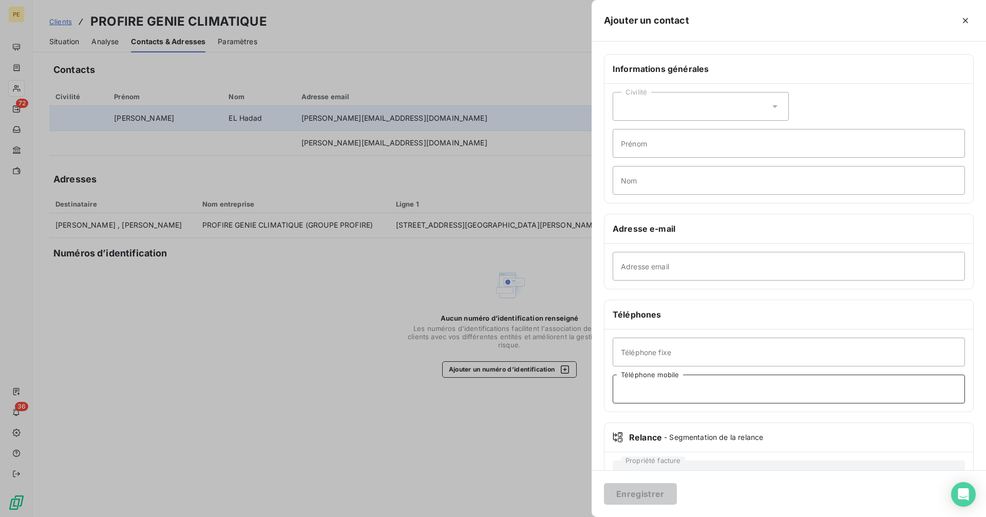
click at [667, 386] on input "Téléphone mobile" at bounding box center [789, 388] width 352 height 29
paste input "[PHONE_NUMBER]"
type input "[PHONE_NUMBER]"
click at [650, 145] on input "Prénom" at bounding box center [789, 143] width 352 height 29
type input "[PERSON_NAME]"
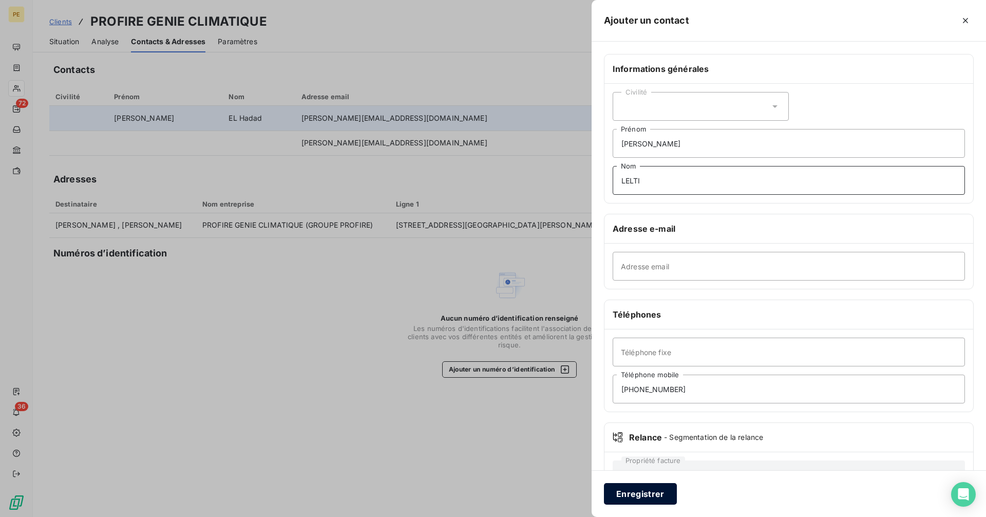
type input "LELTI"
click at [638, 501] on button "Enregistrer" at bounding box center [640, 494] width 73 height 22
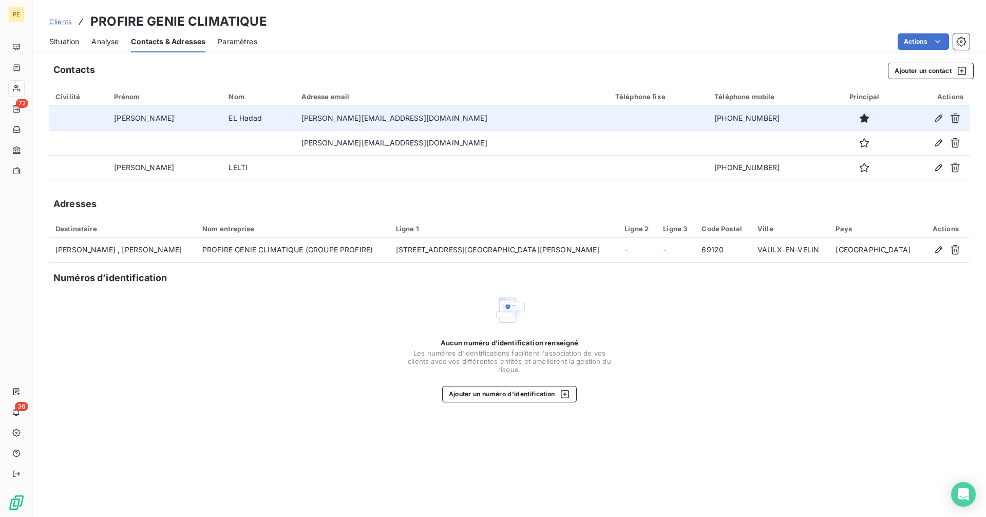
click at [62, 40] on span "Situation" at bounding box center [64, 41] width 30 height 10
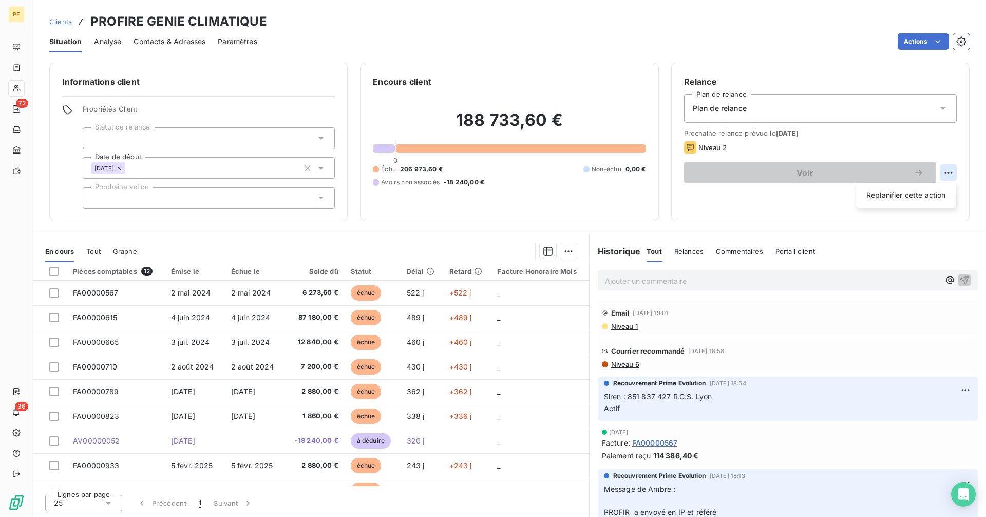
click at [955, 171] on html "PE 72 36 Clients PROFIRE GENIE CLIMATIQUE Situation Analyse Contacts & Adresses…" at bounding box center [493, 258] width 986 height 517
click at [912, 192] on div "Replanifier cette action" at bounding box center [906, 195] width 92 height 16
select select "9"
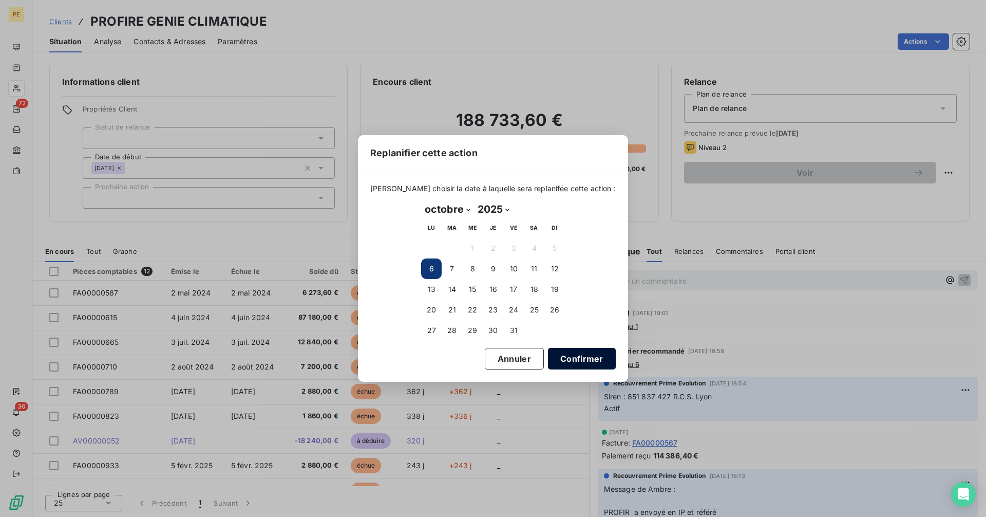
click at [565, 359] on button "Confirmer" at bounding box center [582, 359] width 68 height 22
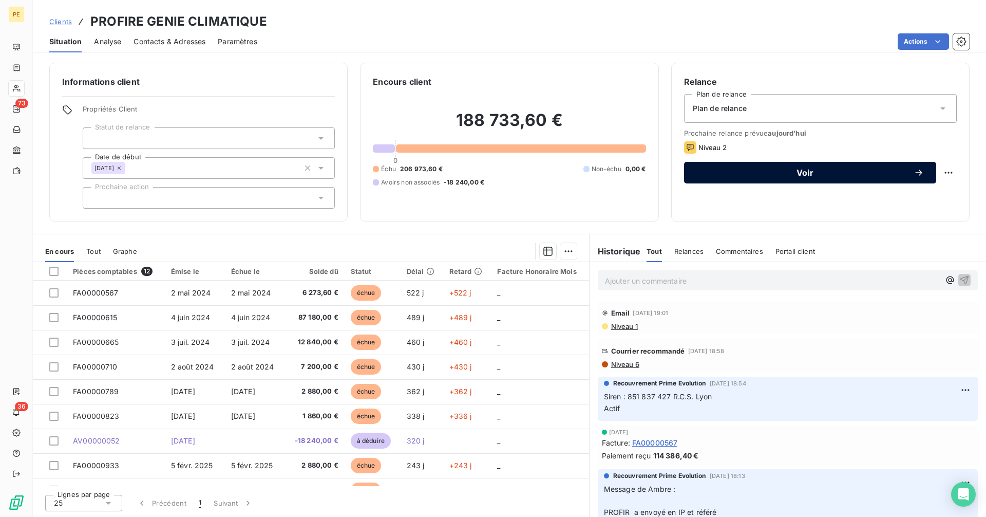
click at [867, 173] on span "Voir" at bounding box center [804, 172] width 217 height 8
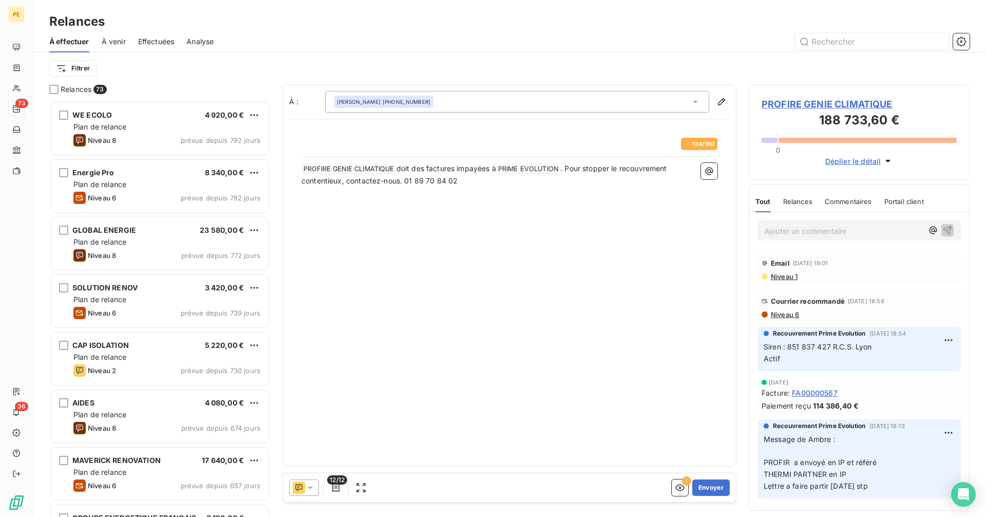
scroll to position [408, 213]
click at [728, 488] on button "Envoyer" at bounding box center [710, 487] width 37 height 16
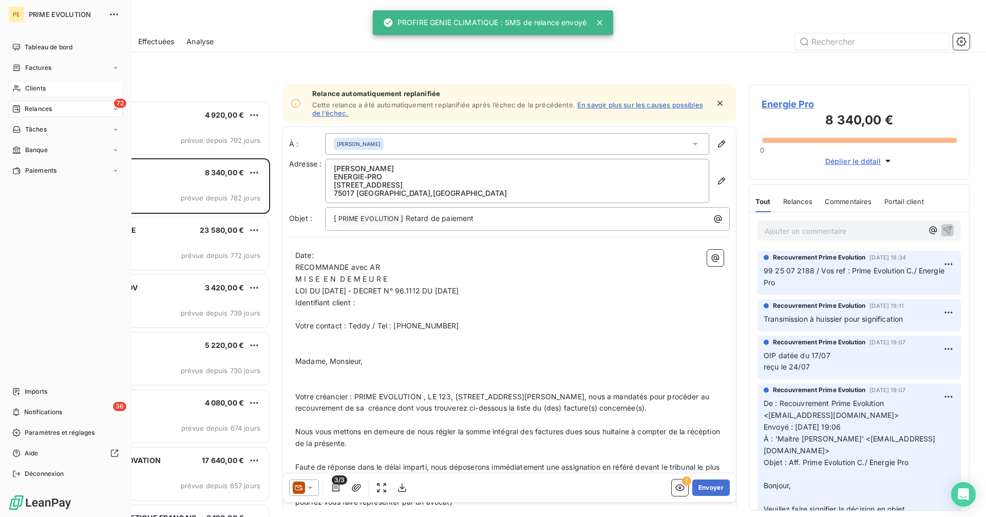
click at [42, 86] on span "Clients" at bounding box center [35, 88] width 21 height 9
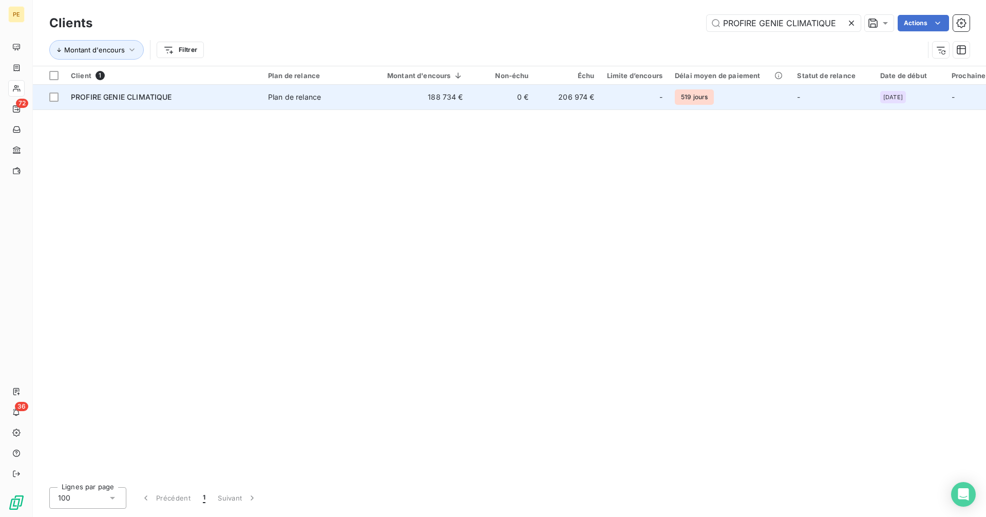
click at [427, 101] on td "188 734 €" at bounding box center [419, 97] width 101 height 25
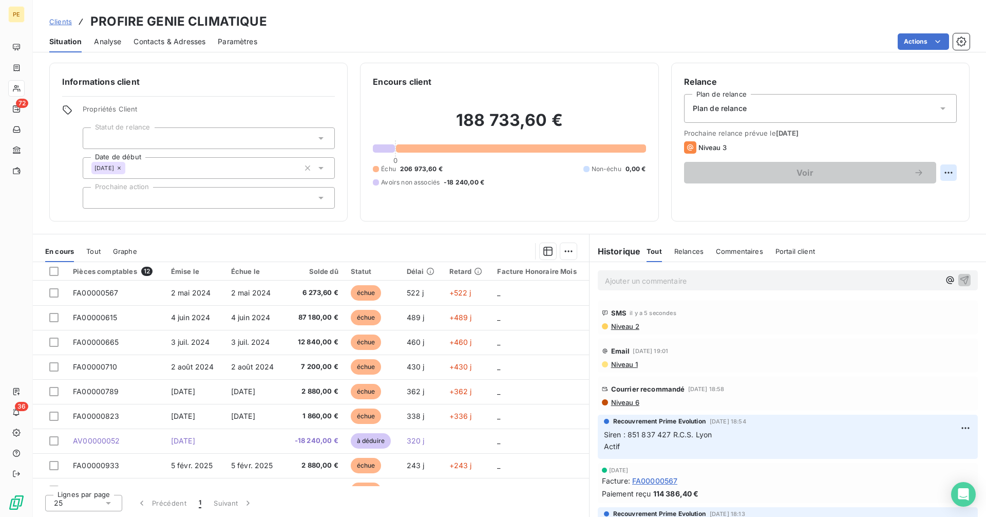
click at [950, 173] on html "PE 72 36 Clients PROFIRE GENIE CLIMATIQUE Situation Analyse Contacts & Adresses…" at bounding box center [493, 258] width 986 height 517
click at [883, 196] on div "Replanifier cette action" at bounding box center [906, 195] width 92 height 16
select select "9"
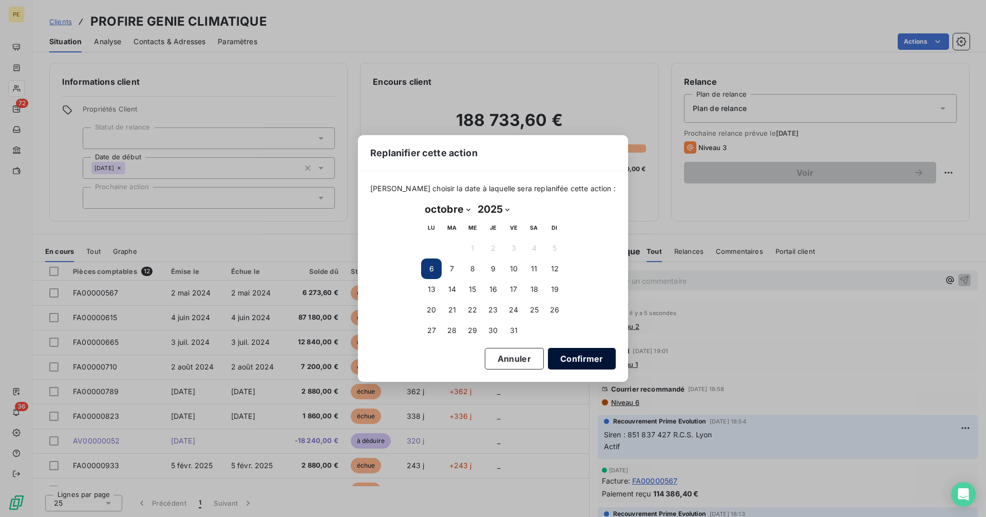
click at [565, 356] on button "Confirmer" at bounding box center [582, 359] width 68 height 22
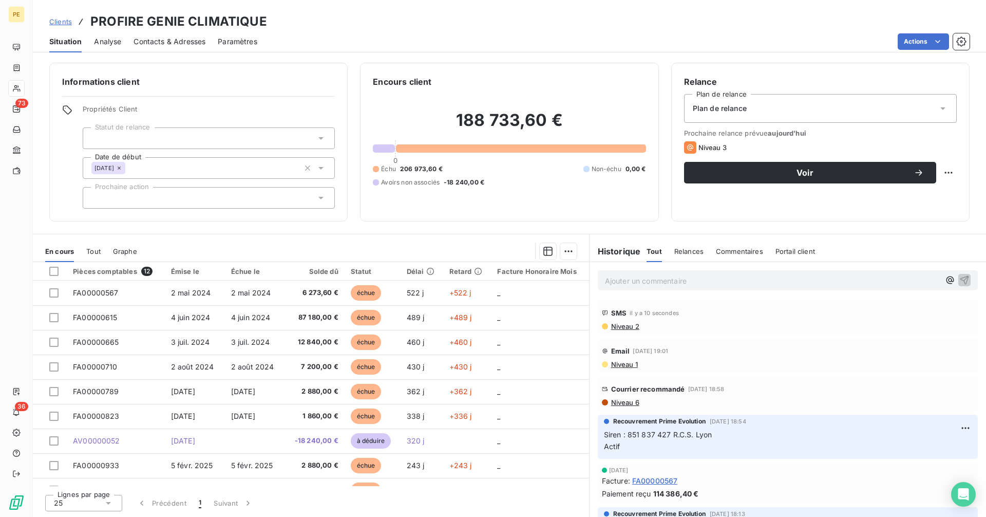
click at [621, 326] on span "Niveau 2" at bounding box center [624, 326] width 29 height 8
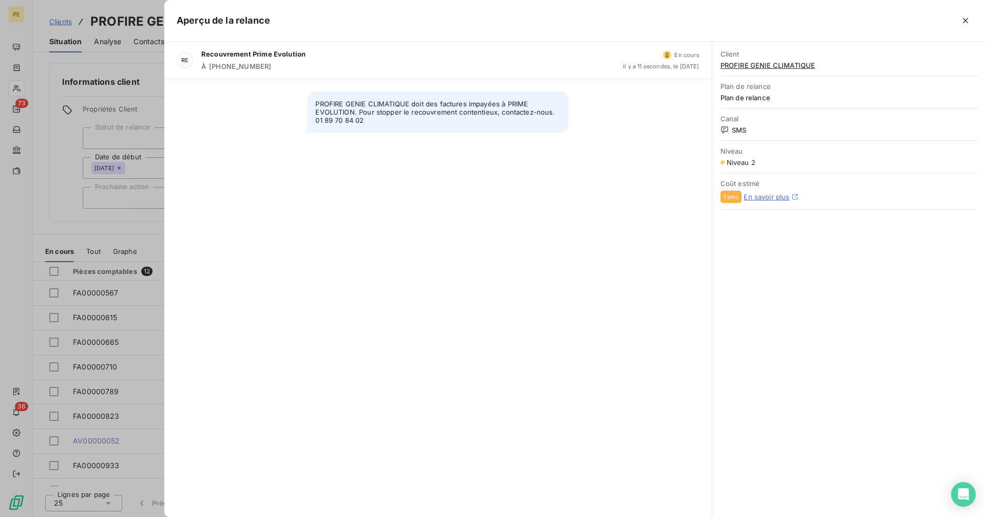
drag, startPoint x: 972, startPoint y: 22, endPoint x: 970, endPoint y: 30, distance: 9.1
click at [971, 24] on button "button" at bounding box center [965, 20] width 16 height 16
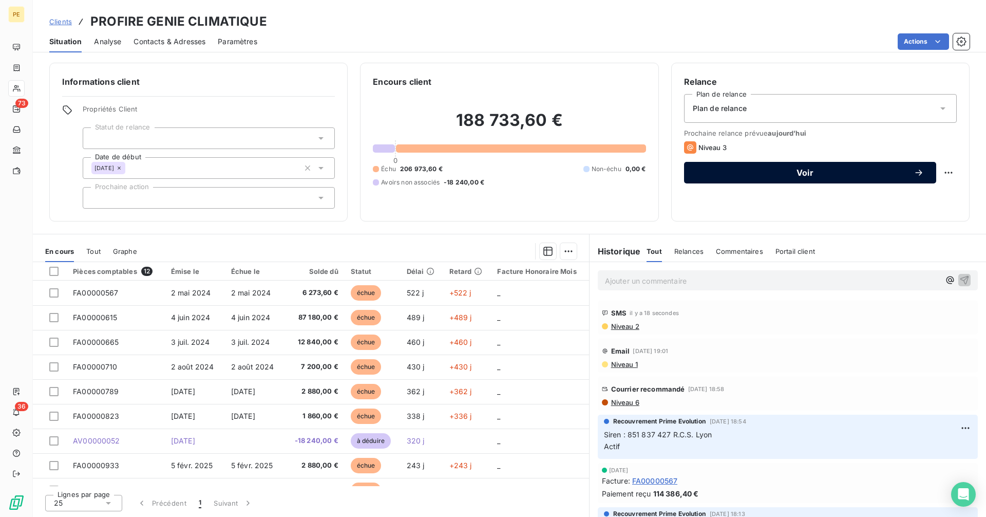
click at [882, 170] on span "Voir" at bounding box center [804, 172] width 217 height 8
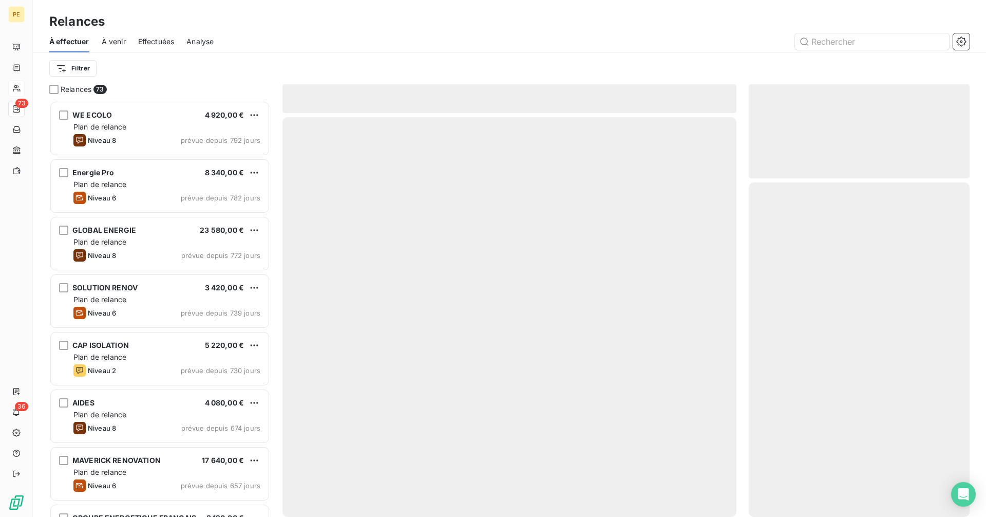
scroll to position [408, 213]
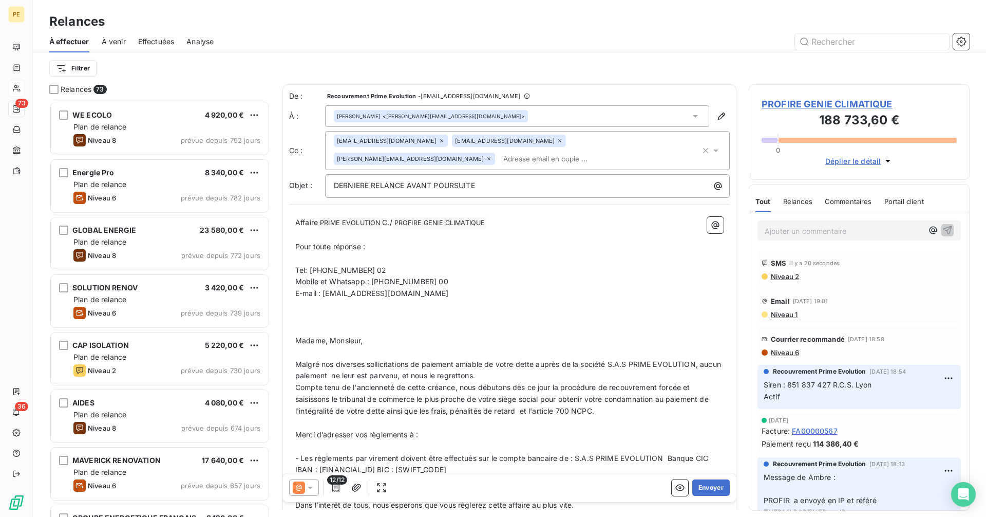
click at [304, 490] on icon at bounding box center [299, 487] width 12 height 12
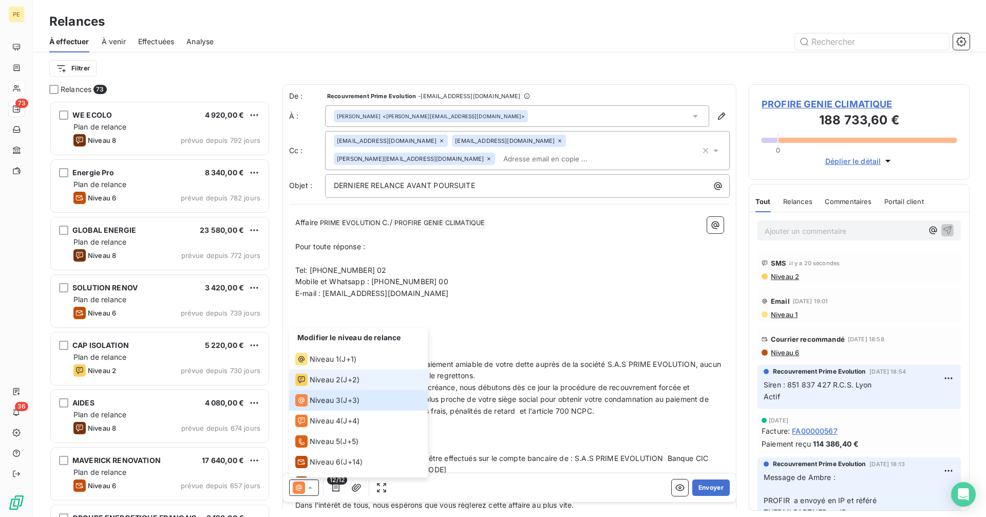
click at [324, 380] on span "Niveau 2" at bounding box center [325, 379] width 31 height 10
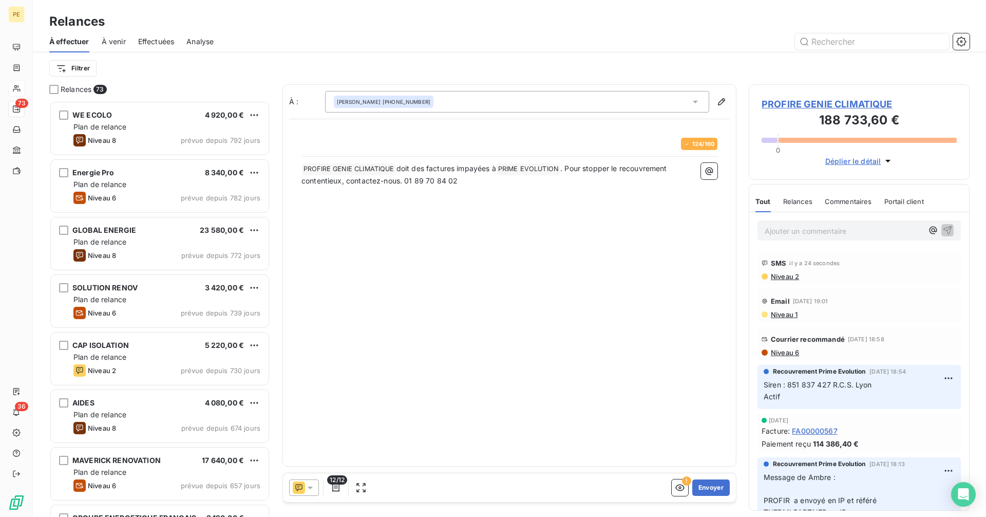
click at [616, 103] on div "[PERSON_NAME] EL Hadad [PHONE_NUMBER]" at bounding box center [517, 102] width 384 height 22
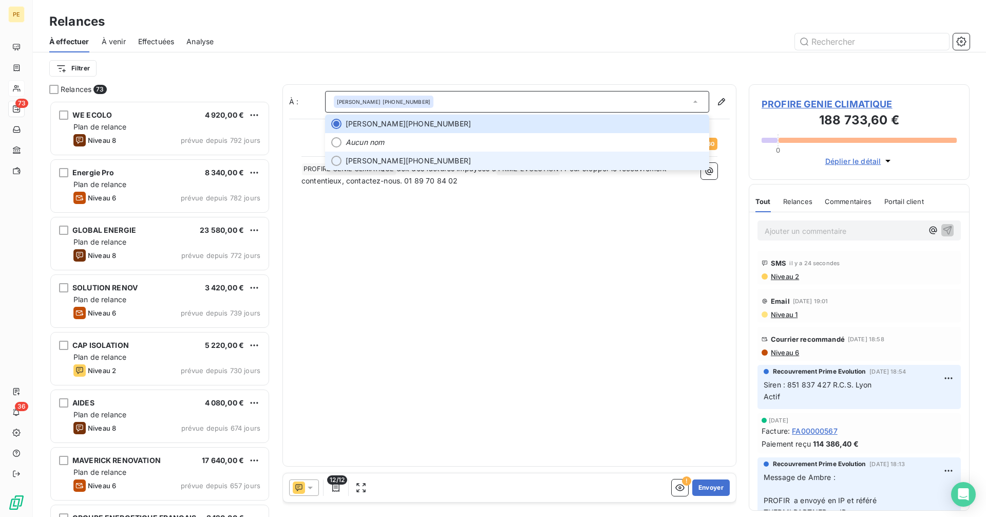
click at [566, 160] on span "[PERSON_NAME] [PHONE_NUMBER]" at bounding box center [524, 161] width 357 height 10
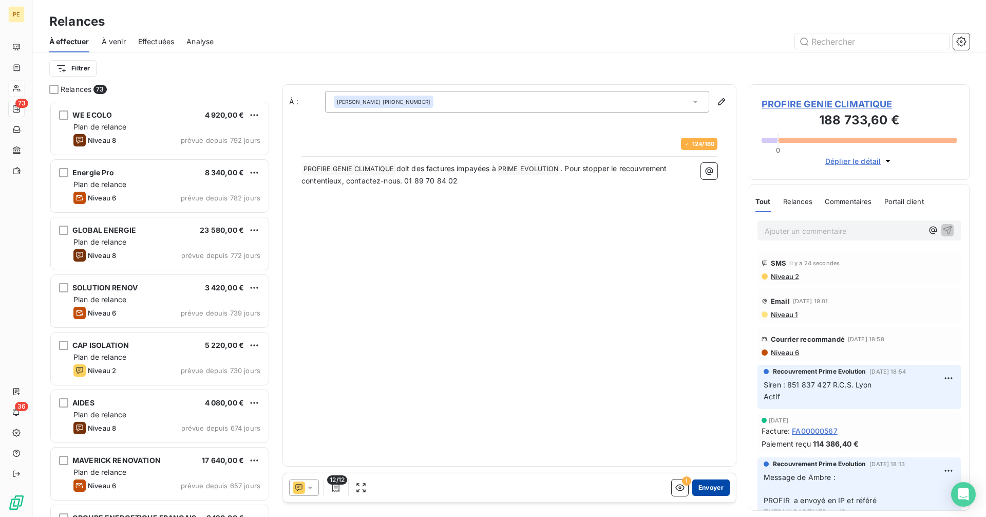
click at [714, 486] on button "Envoyer" at bounding box center [710, 487] width 37 height 16
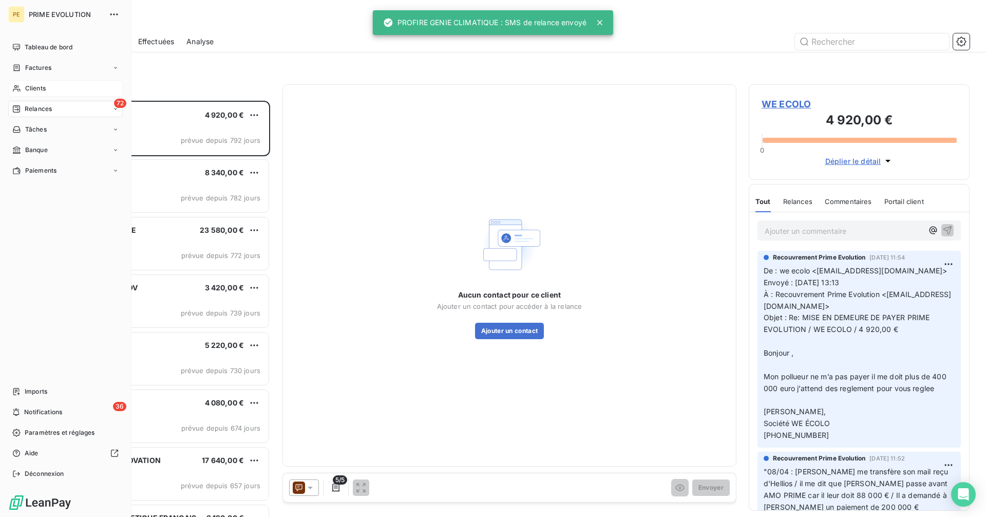
click at [28, 83] on div "Clients" at bounding box center [65, 88] width 115 height 16
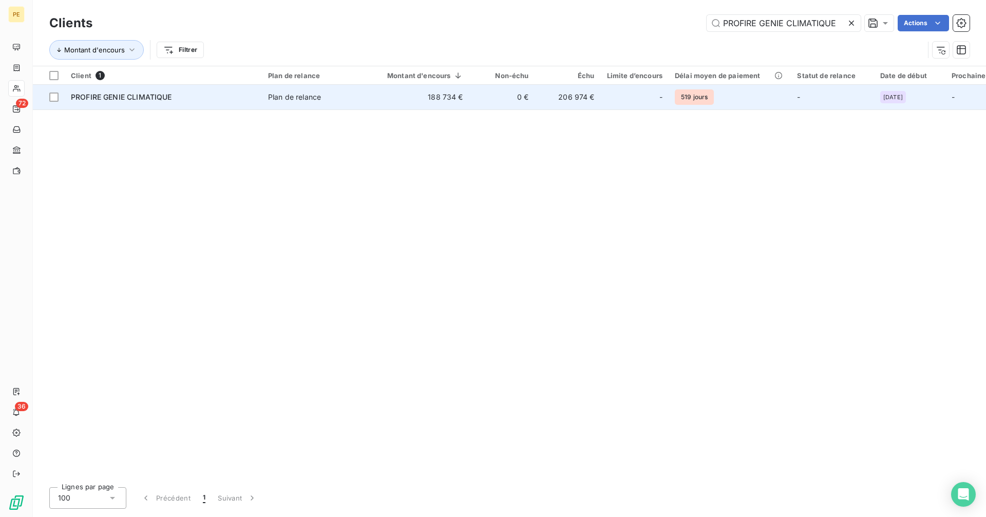
click at [80, 103] on td "PROFIRE GENIE CLIMATIQUE" at bounding box center [163, 97] width 197 height 25
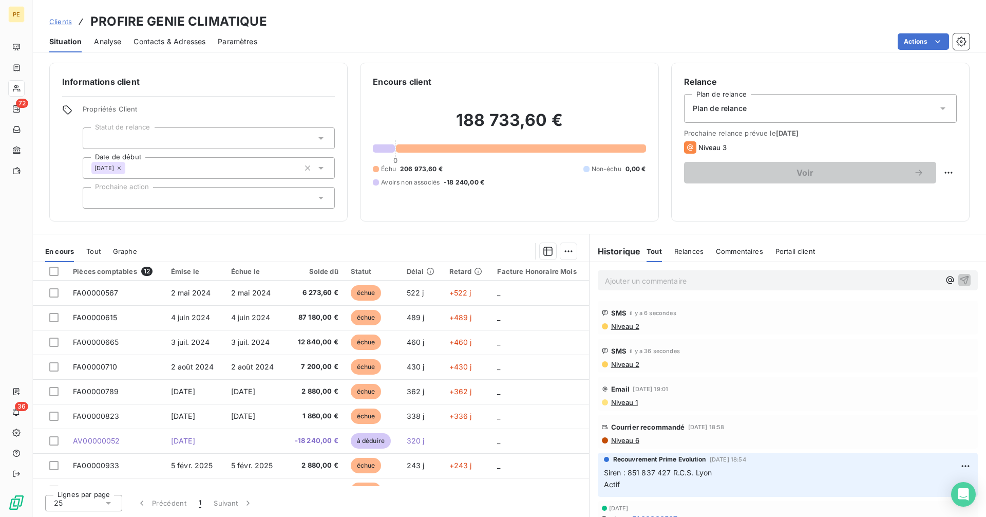
click at [168, 50] on div "Contacts & Adresses" at bounding box center [170, 42] width 72 height 22
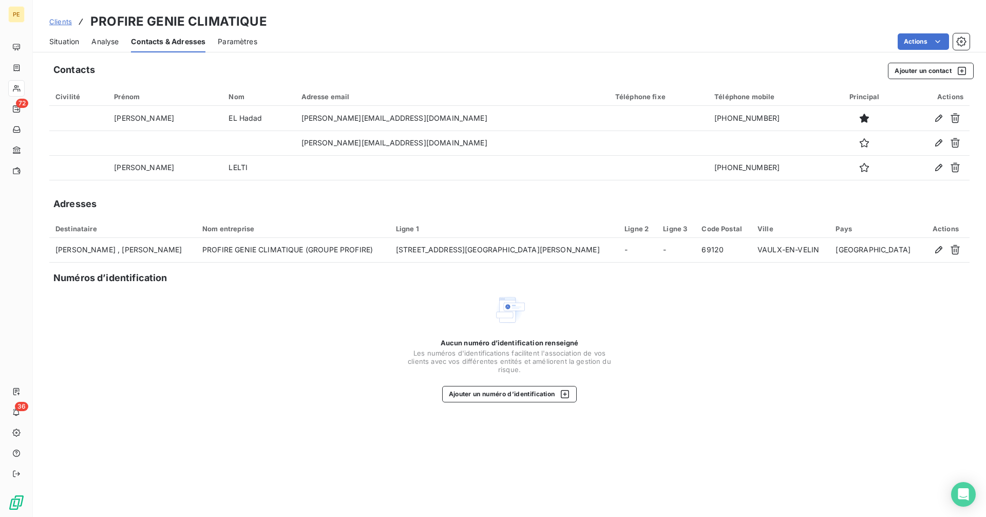
click at [61, 40] on span "Situation" at bounding box center [64, 41] width 30 height 10
click at [61, 41] on span "Situation" at bounding box center [64, 41] width 30 height 10
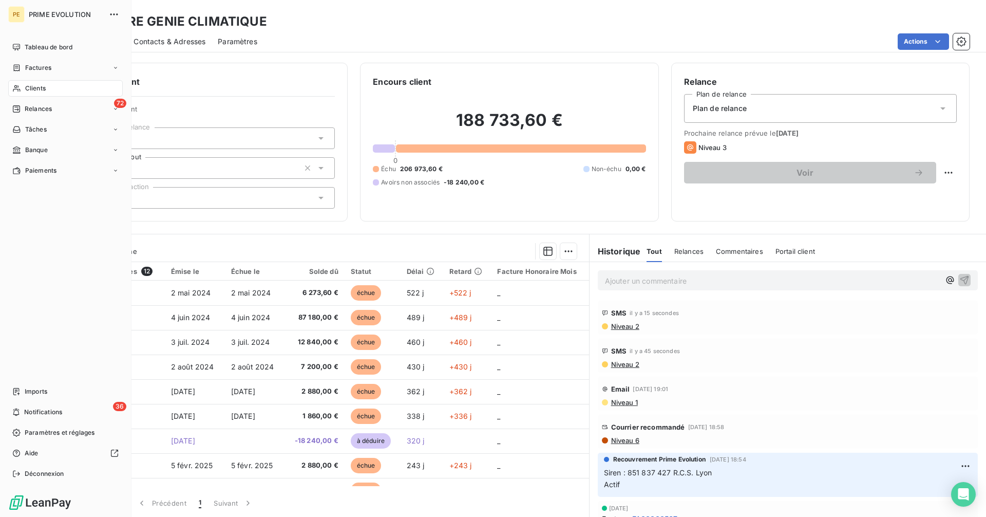
click at [42, 89] on span "Clients" at bounding box center [35, 88] width 21 height 9
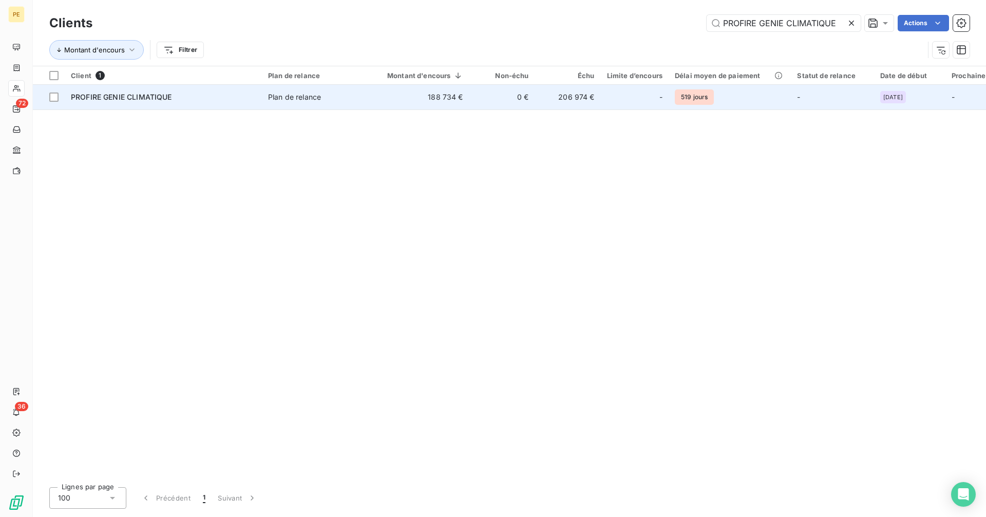
click at [381, 103] on td "188 734 €" at bounding box center [419, 97] width 101 height 25
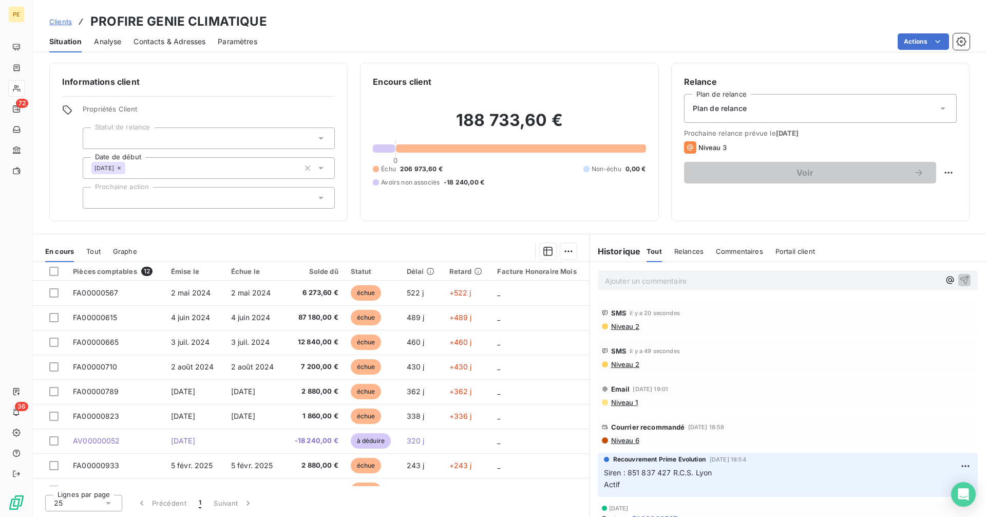
click at [184, 39] on span "Contacts & Adresses" at bounding box center [170, 41] width 72 height 10
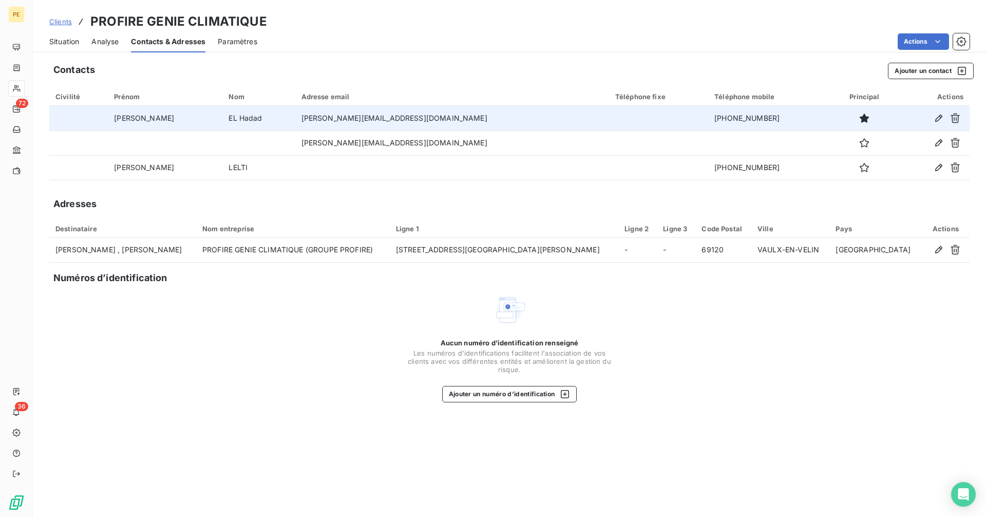
click at [708, 118] on td "[PHONE_NUMBER]" at bounding box center [769, 118] width 123 height 25
copy tr "[PHONE_NUMBER]"
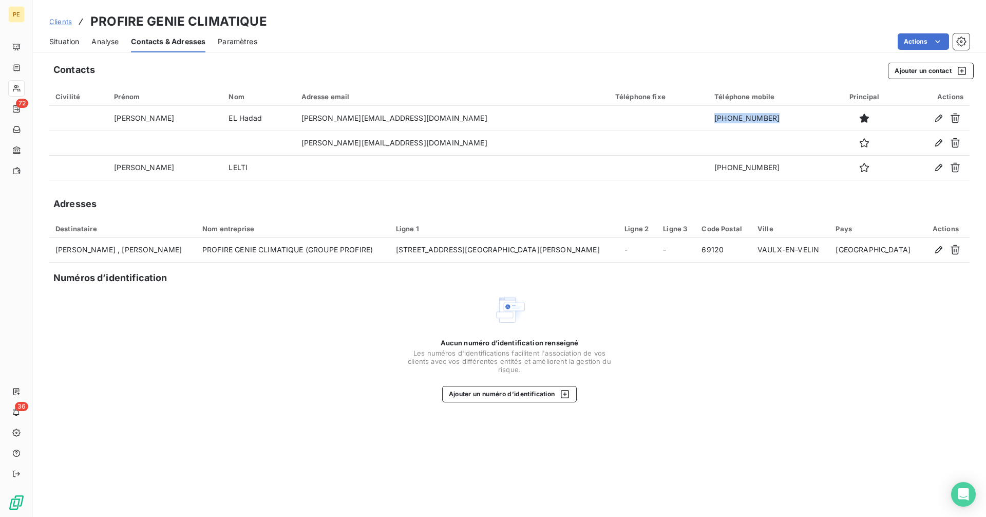
click at [55, 20] on span "Clients" at bounding box center [60, 21] width 23 height 8
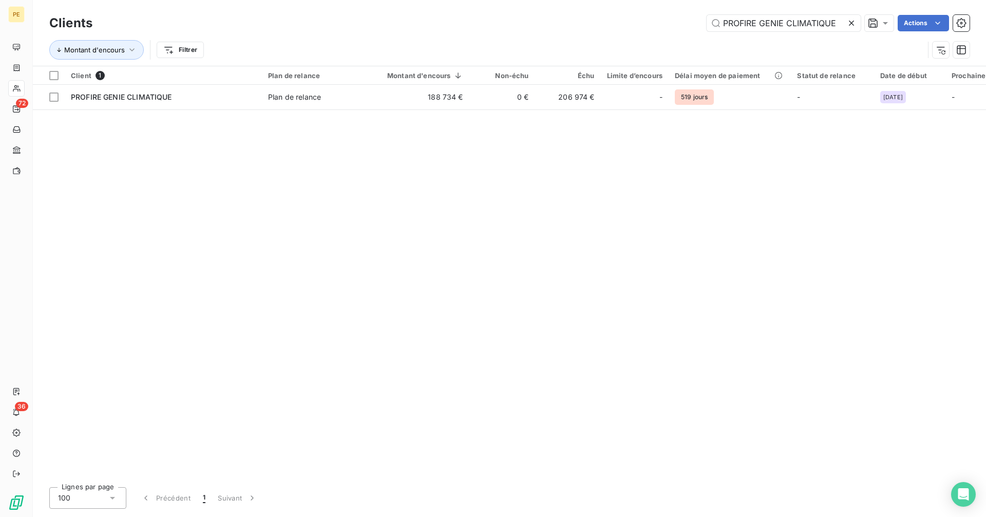
click at [852, 24] on icon at bounding box center [851, 23] width 10 height 10
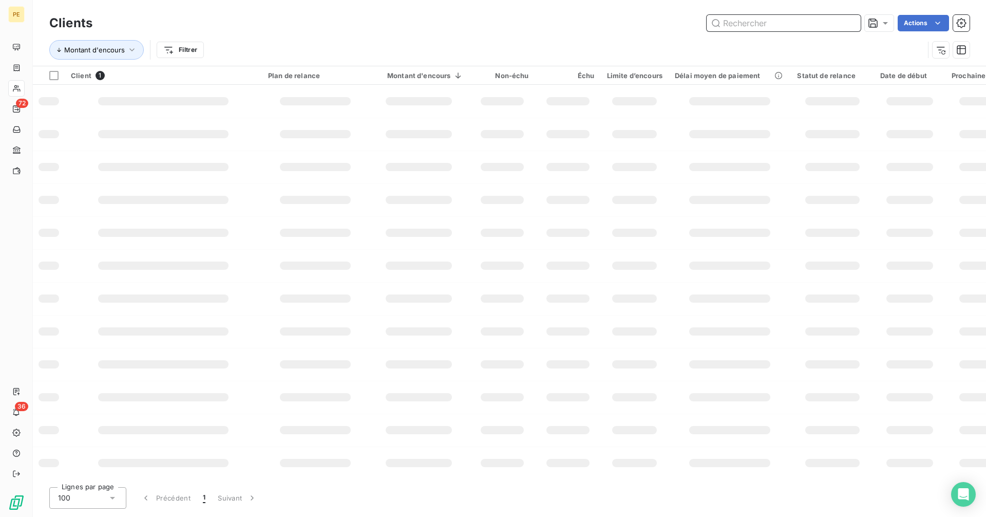
drag, startPoint x: 819, startPoint y: 24, endPoint x: 806, endPoint y: 27, distance: 13.1
click at [817, 24] on input "text" at bounding box center [784, 23] width 154 height 16
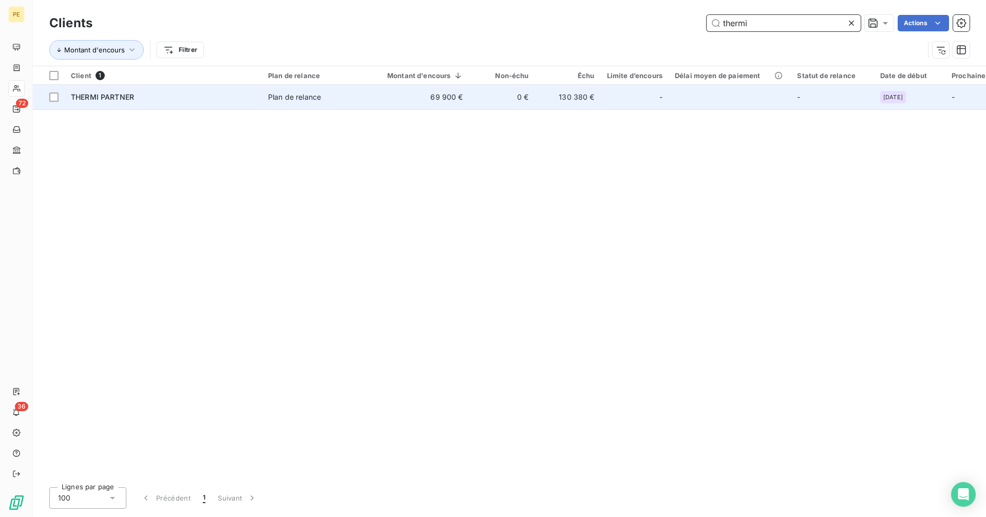
type input "thermi"
click at [403, 95] on td "69 900 €" at bounding box center [419, 97] width 101 height 25
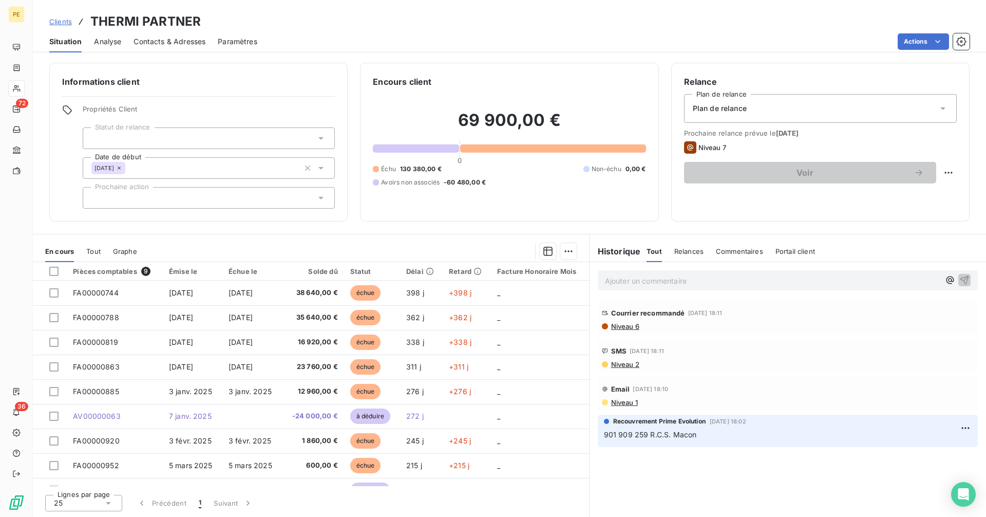
click at [176, 40] on span "Contacts & Adresses" at bounding box center [170, 41] width 72 height 10
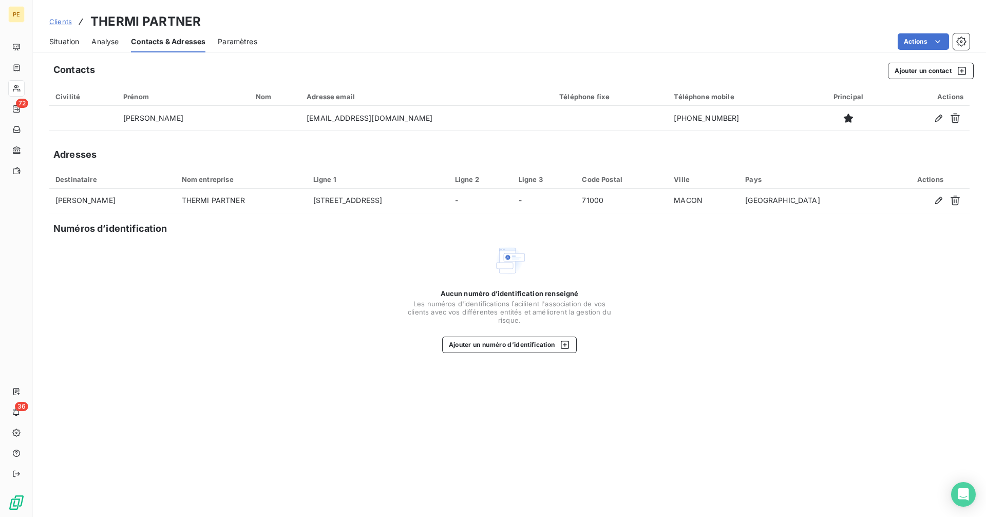
click at [68, 45] on span "Situation" at bounding box center [64, 41] width 30 height 10
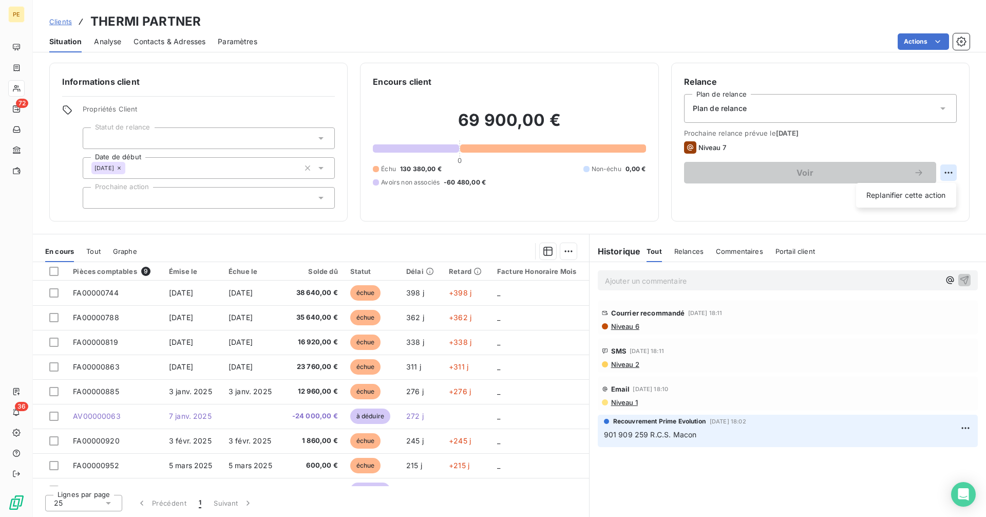
click at [946, 173] on html "PE 72 36 Clients THERMI PARTNER Situation Analyse Contacts & Adresses Paramètre…" at bounding box center [493, 258] width 986 height 517
click at [924, 194] on div "Replanifier cette action" at bounding box center [906, 195] width 92 height 16
select select "9"
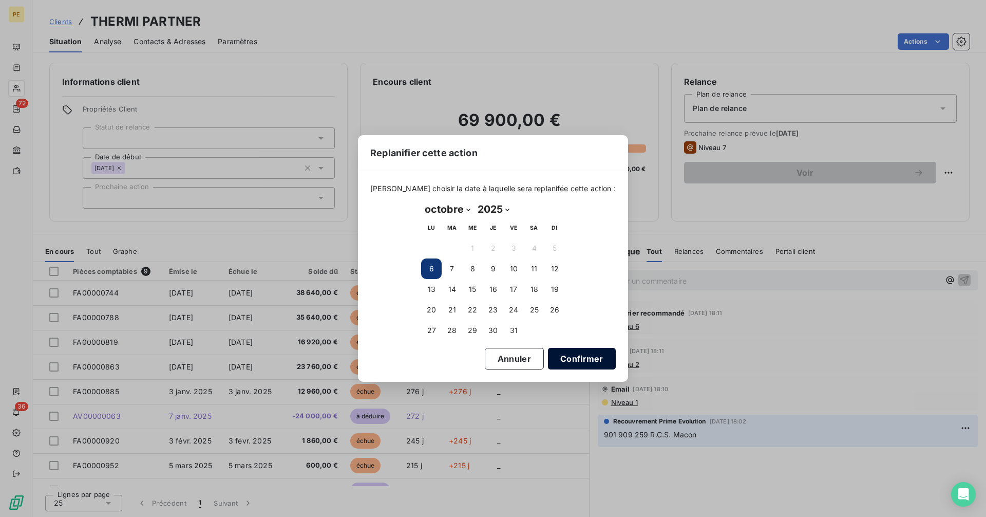
click at [580, 365] on button "Confirmer" at bounding box center [582, 359] width 68 height 22
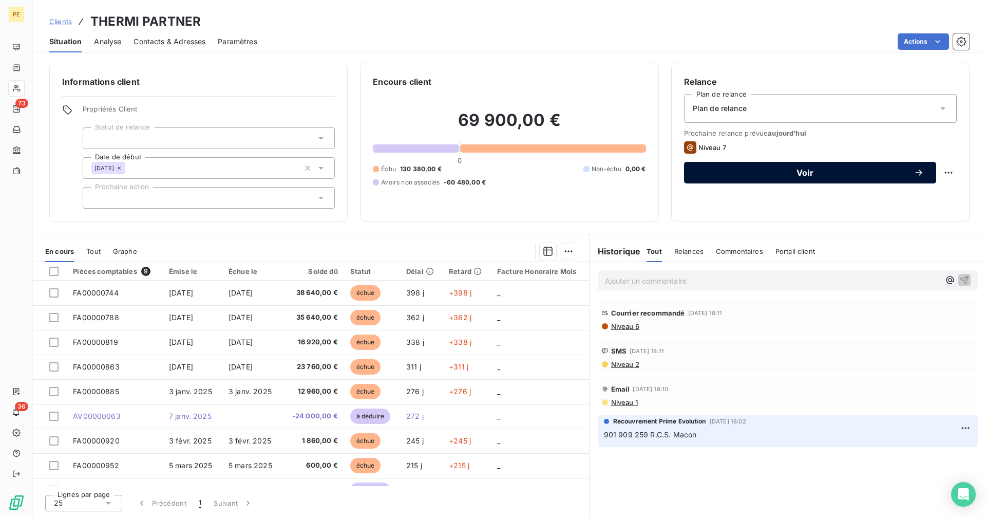
click at [924, 173] on button "Voir" at bounding box center [810, 173] width 252 height 22
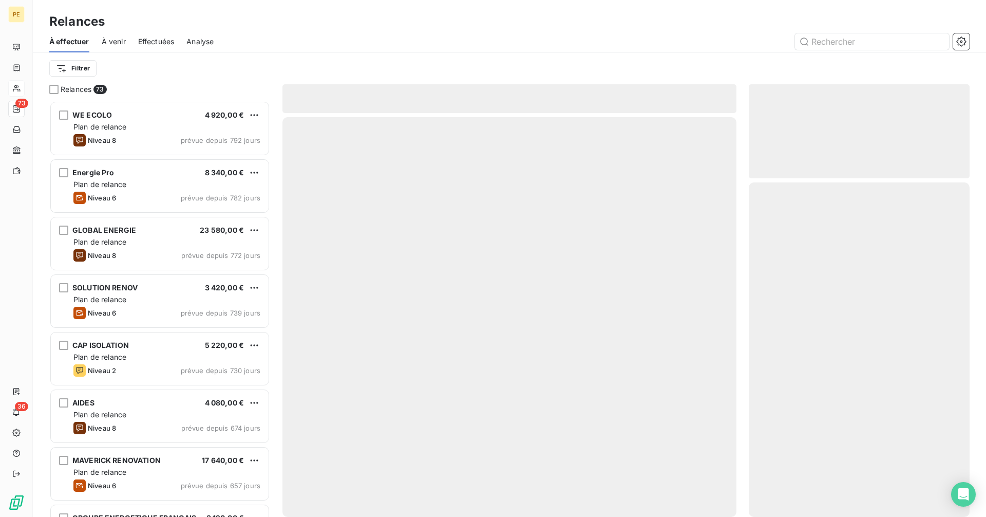
scroll to position [408, 213]
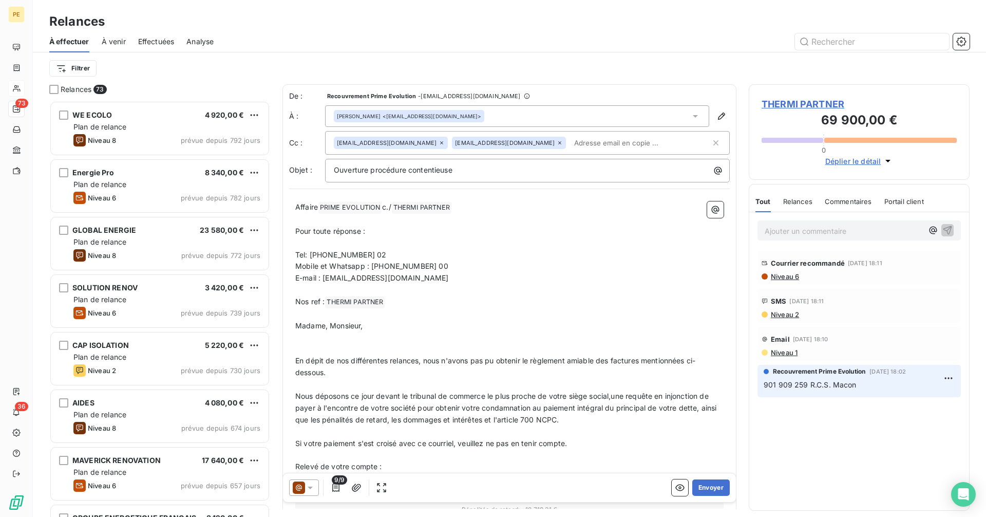
click at [304, 483] on icon at bounding box center [299, 487] width 12 height 12
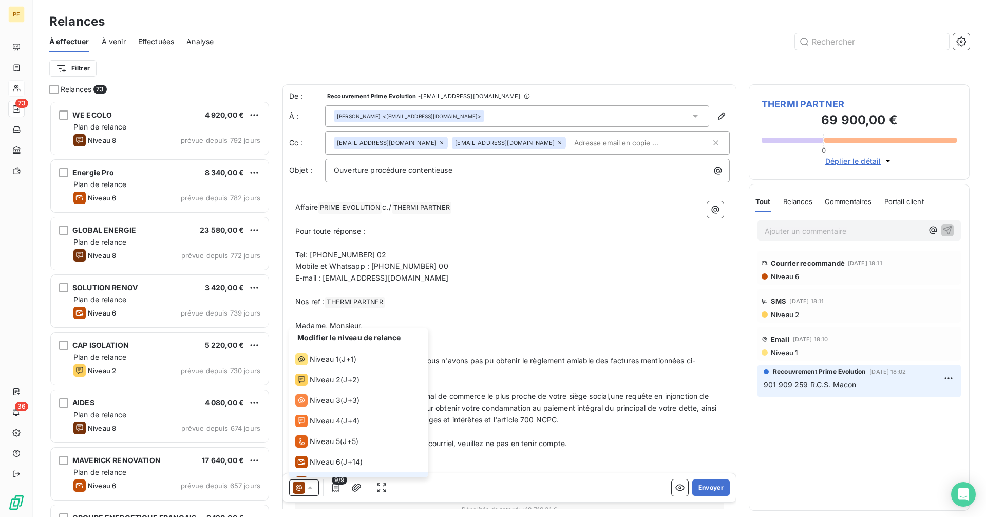
scroll to position [15, 0]
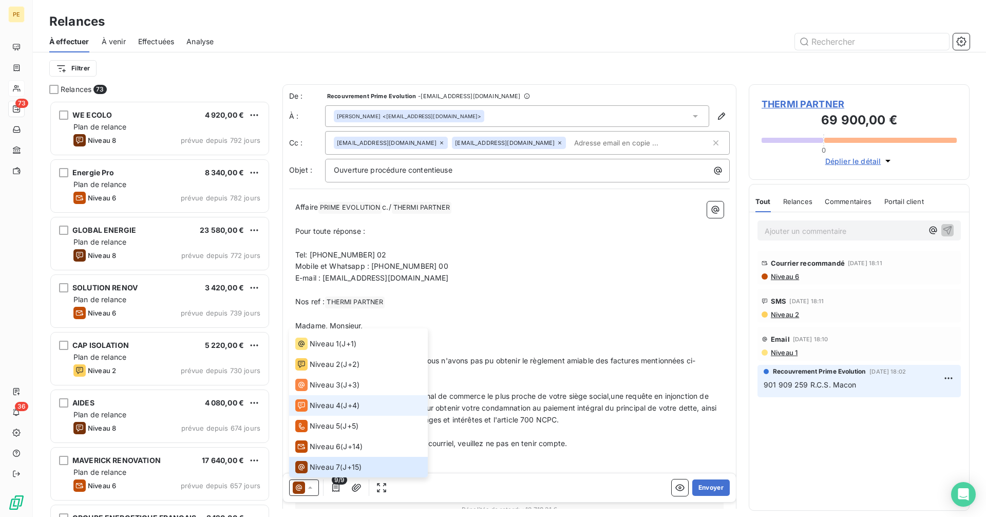
click at [337, 407] on span "Niveau 4" at bounding box center [325, 405] width 31 height 10
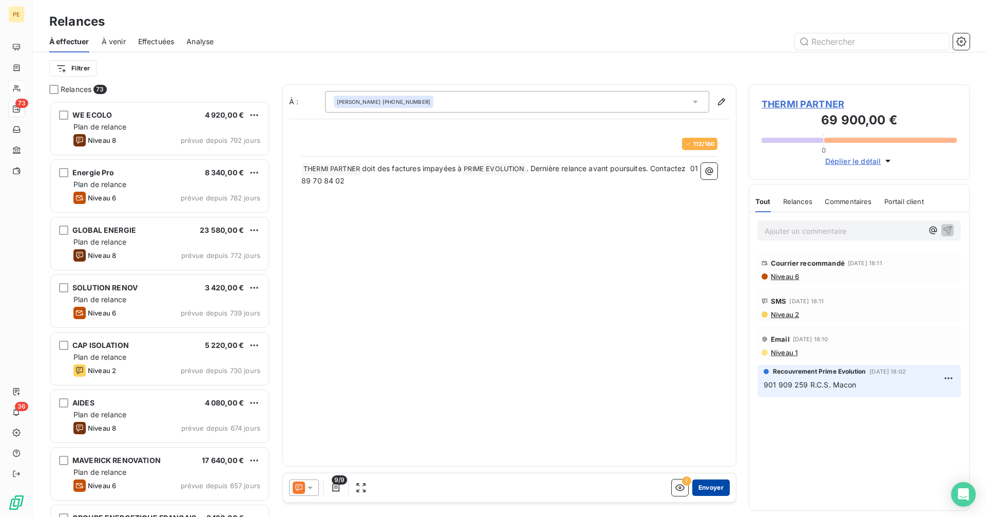
click at [713, 485] on button "Envoyer" at bounding box center [710, 487] width 37 height 16
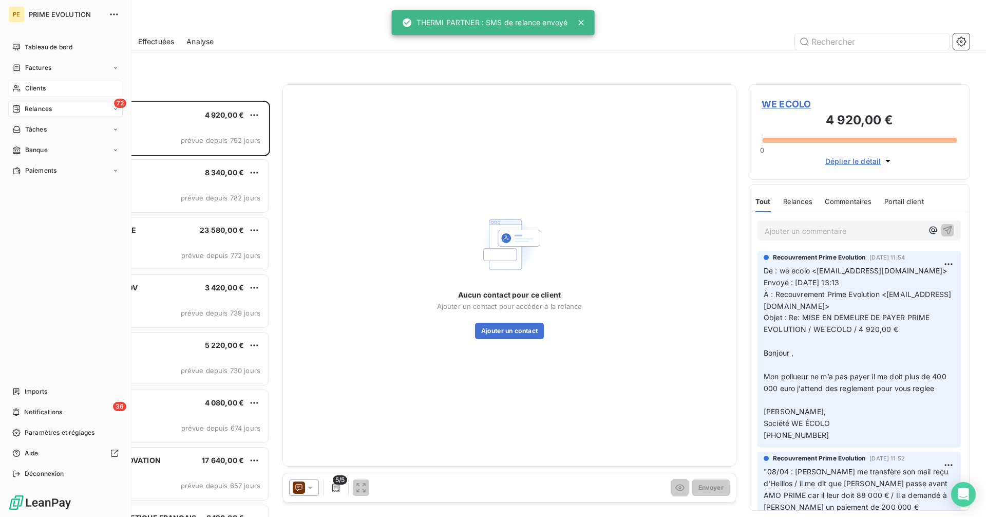
click at [28, 89] on span "Clients" at bounding box center [35, 88] width 21 height 9
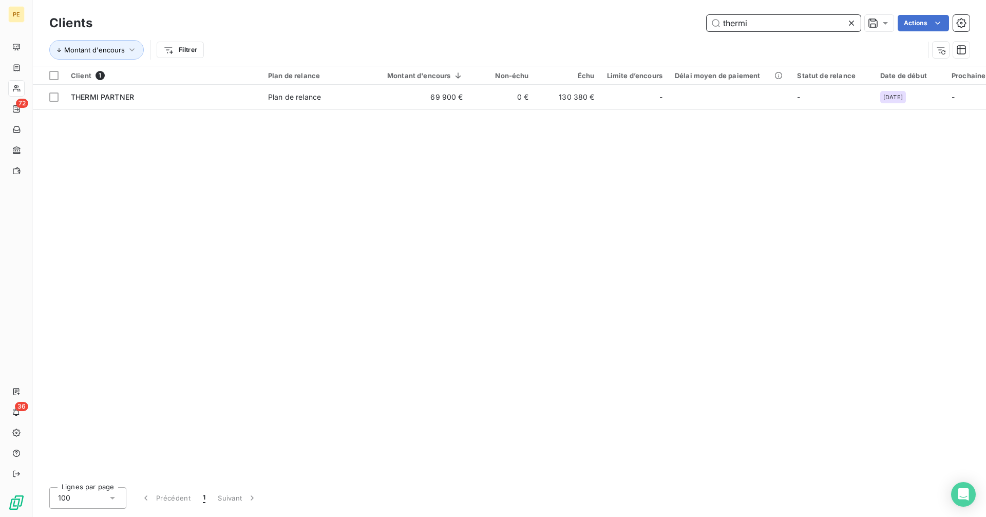
click at [767, 21] on input "thermi" at bounding box center [784, 23] width 154 height 16
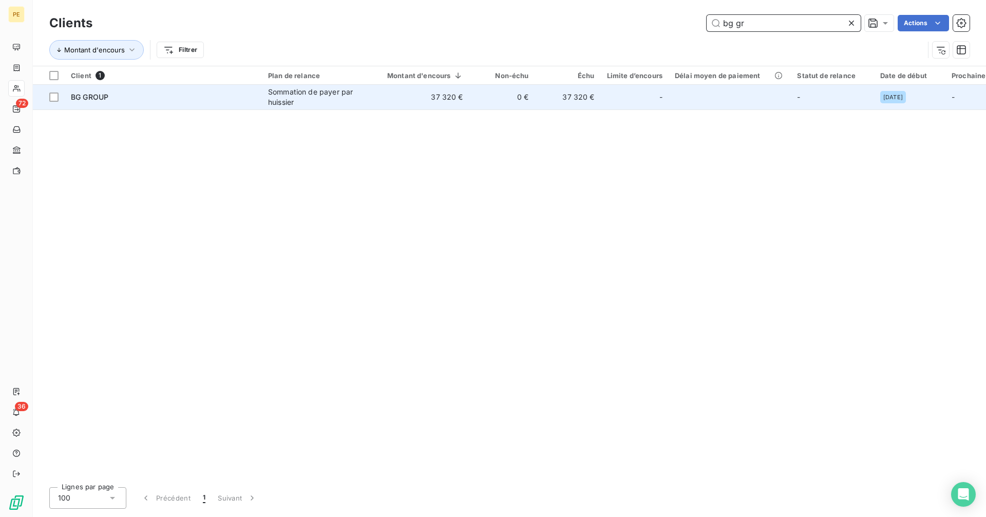
type input "bg gr"
click at [508, 101] on td "0 €" at bounding box center [502, 97] width 66 height 25
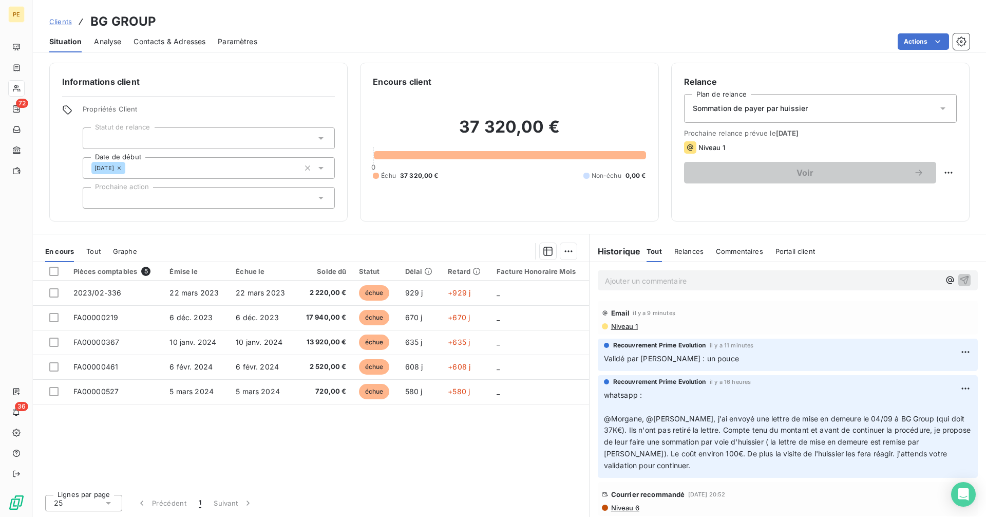
click at [207, 40] on div "Situation Analyse Contacts & Adresses Paramètres Actions" at bounding box center [509, 42] width 953 height 22
click at [191, 42] on span "Contacts & Adresses" at bounding box center [170, 41] width 72 height 10
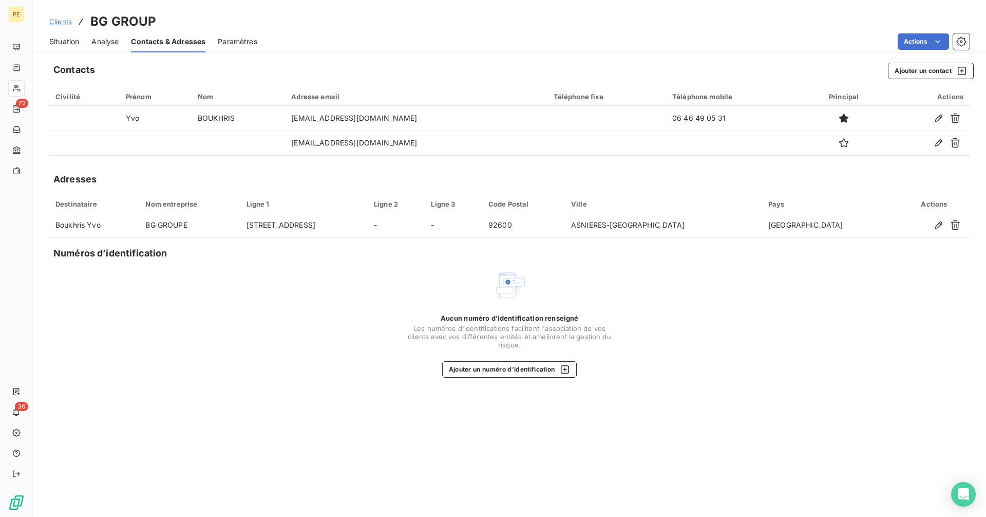
click at [68, 41] on span "Situation" at bounding box center [64, 41] width 30 height 10
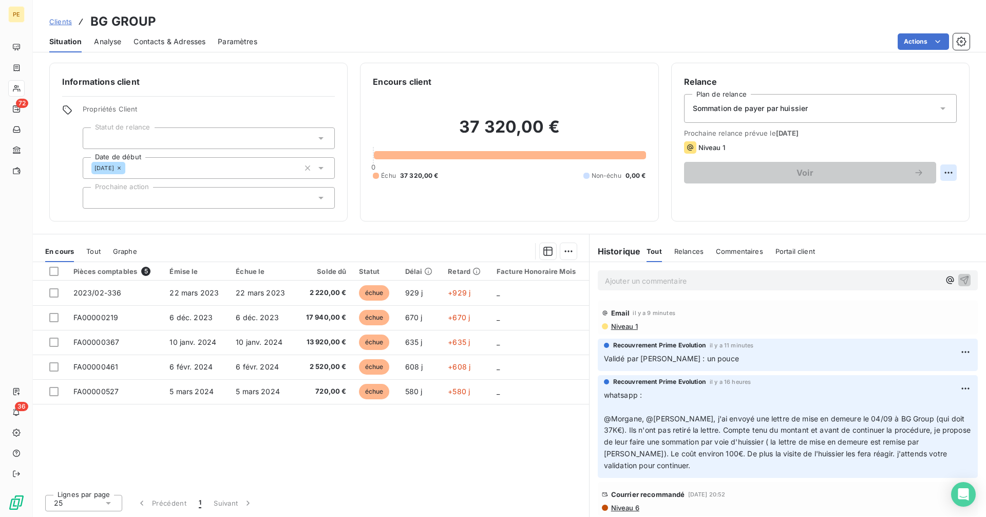
click at [952, 169] on html "PE 72 36 Clients BG GROUP Situation Analyse Contacts & Adresses Paramètres Acti…" at bounding box center [493, 258] width 986 height 517
click at [928, 191] on div "Replanifier cette action" at bounding box center [906, 195] width 92 height 16
select select "9"
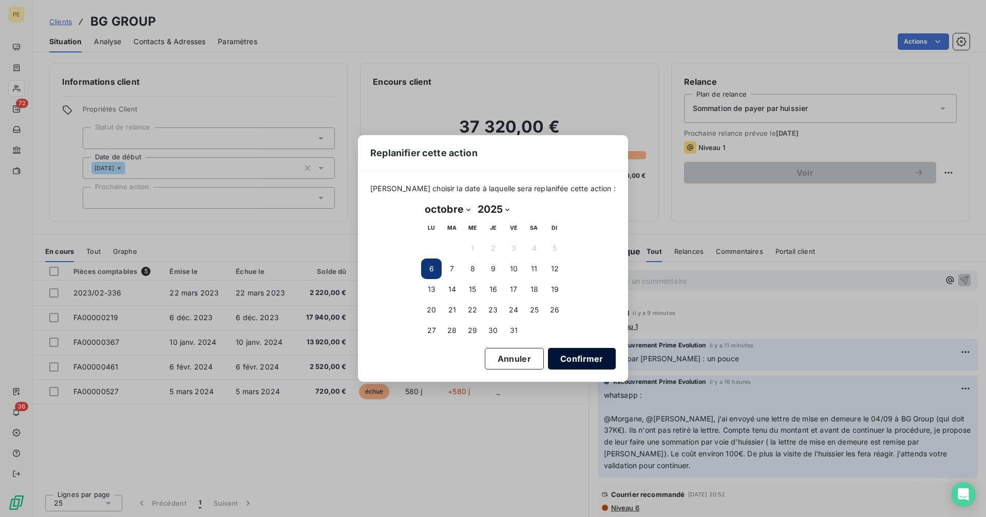
click at [581, 353] on button "Confirmer" at bounding box center [582, 359] width 68 height 22
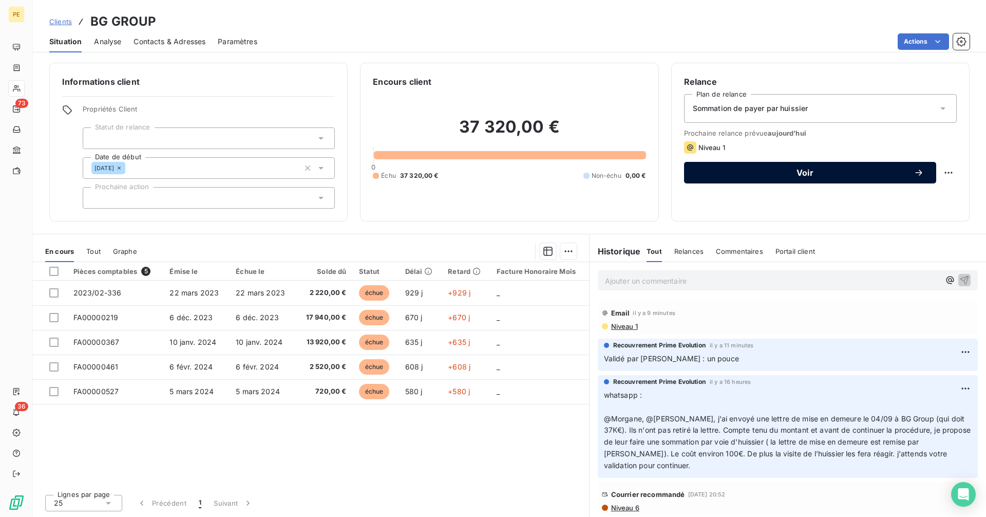
click at [778, 172] on span "Voir" at bounding box center [804, 172] width 217 height 8
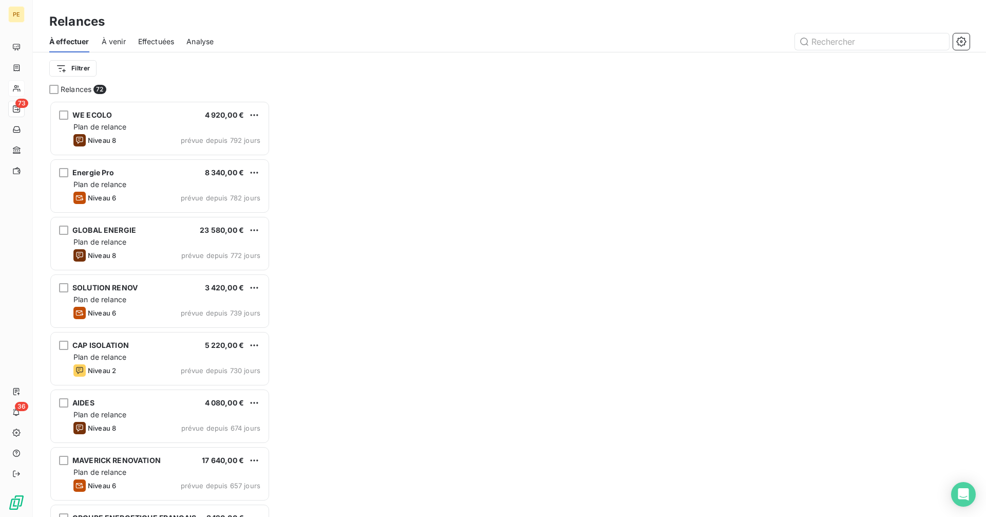
scroll to position [408, 213]
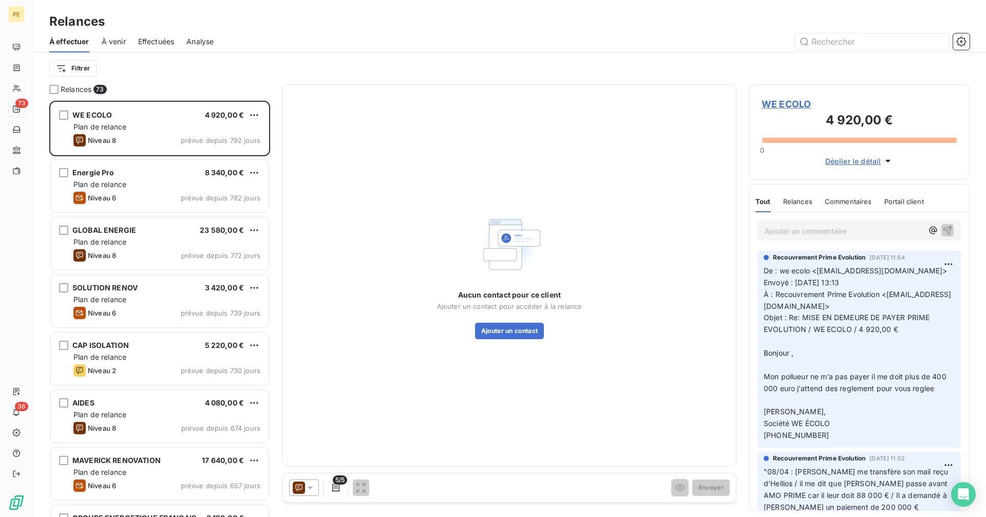
click at [306, 487] on icon at bounding box center [310, 487] width 10 height 10
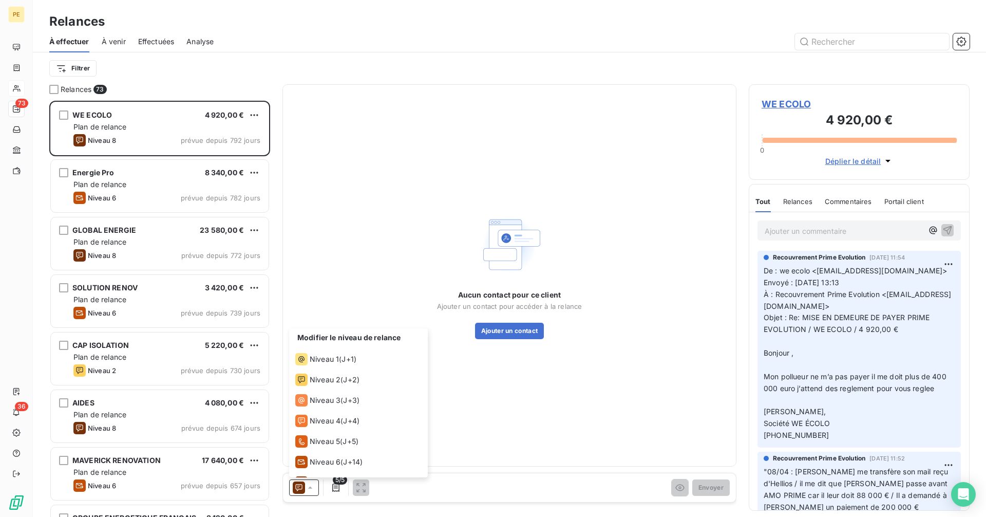
scroll to position [36, 0]
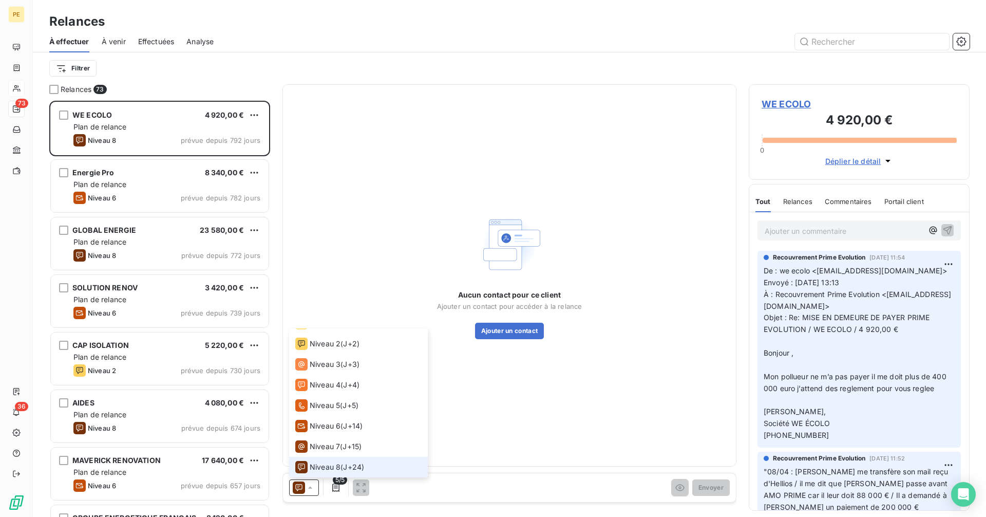
click at [317, 463] on span "Niveau 8" at bounding box center [325, 467] width 31 height 10
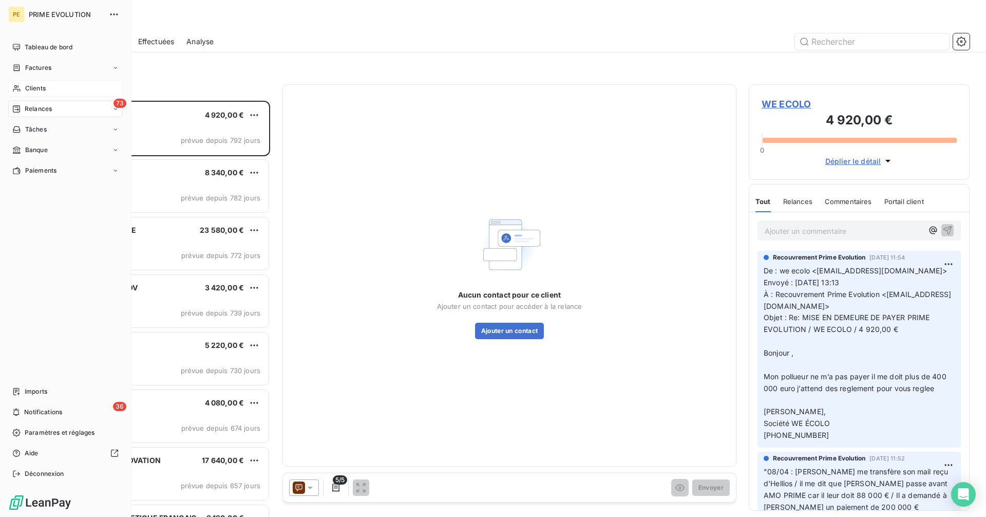
click at [23, 90] on div "Clients" at bounding box center [65, 88] width 115 height 16
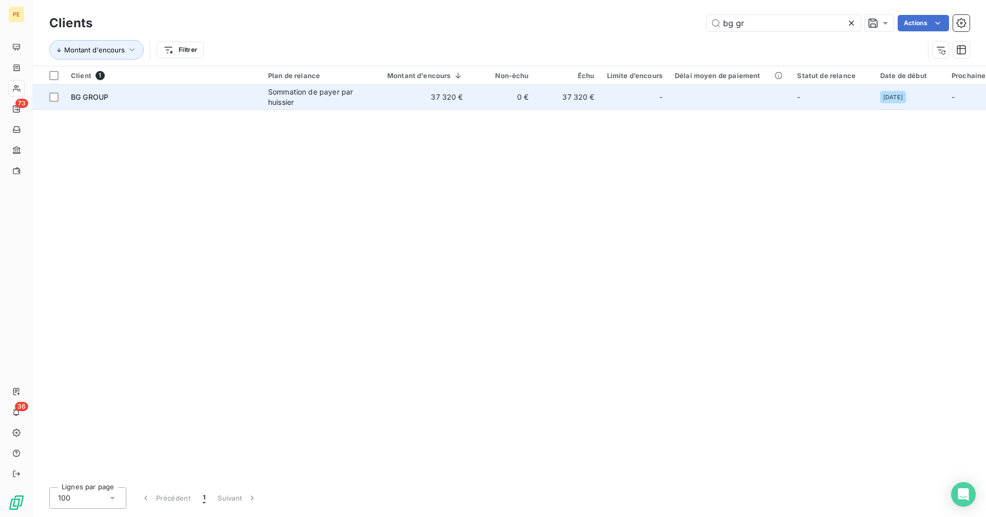
click at [628, 99] on div "-" at bounding box center [634, 97] width 55 height 16
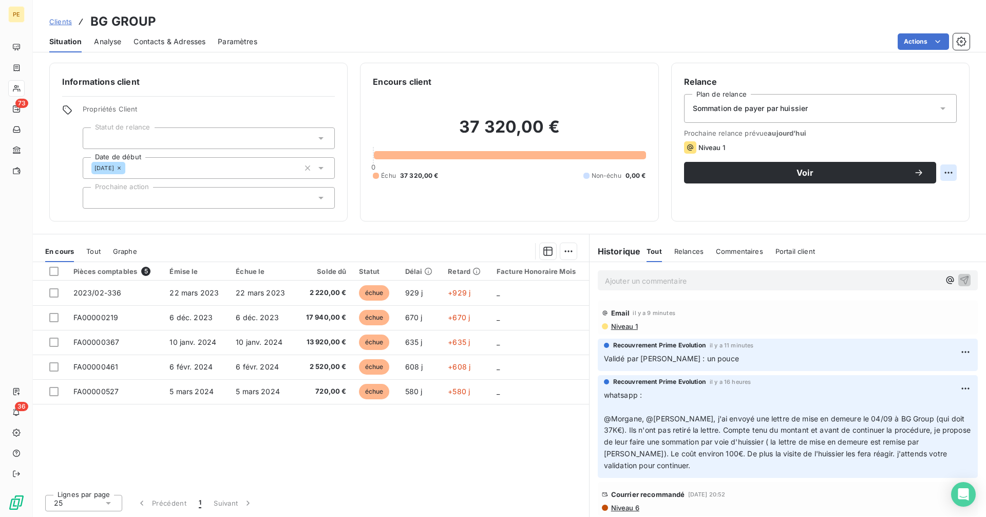
click at [942, 174] on html "PE 73 36 Clients BG GROUP Situation Analyse Contacts & Adresses Paramètres Acti…" at bounding box center [493, 258] width 986 height 517
click at [909, 198] on div "Replanifier cette action" at bounding box center [906, 195] width 92 height 16
select select "9"
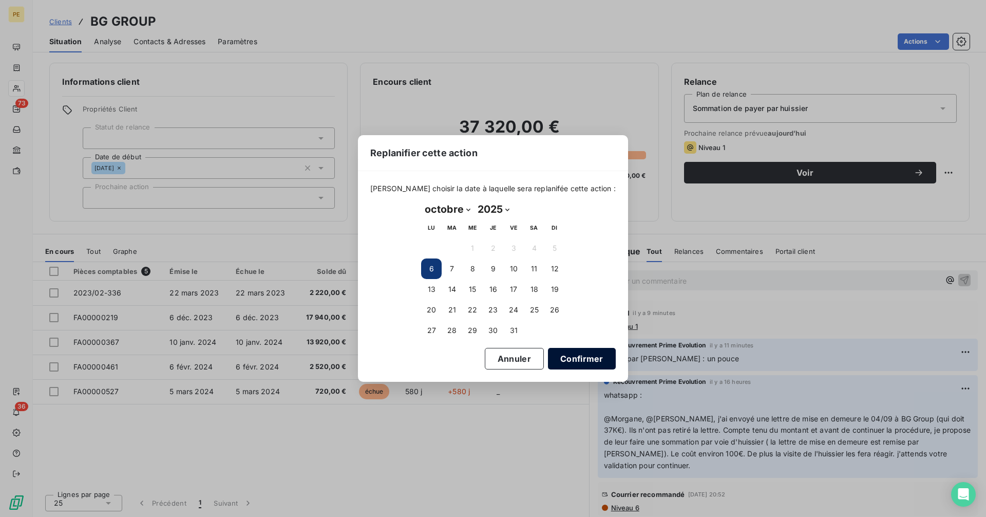
click at [590, 354] on button "Confirmer" at bounding box center [582, 359] width 68 height 22
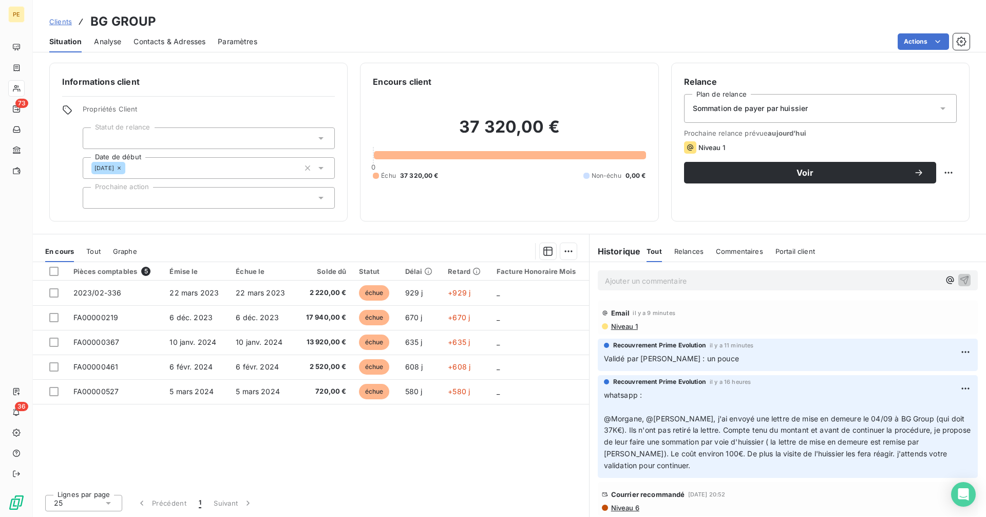
click at [858, 103] on div "Sommation de payer par huissier" at bounding box center [820, 108] width 273 height 29
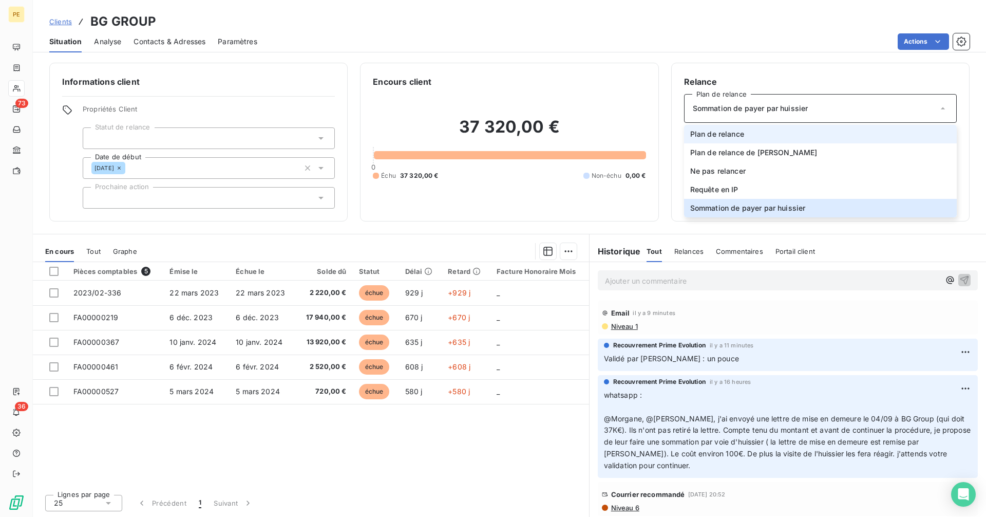
click at [823, 137] on li "Plan de relance" at bounding box center [820, 134] width 273 height 18
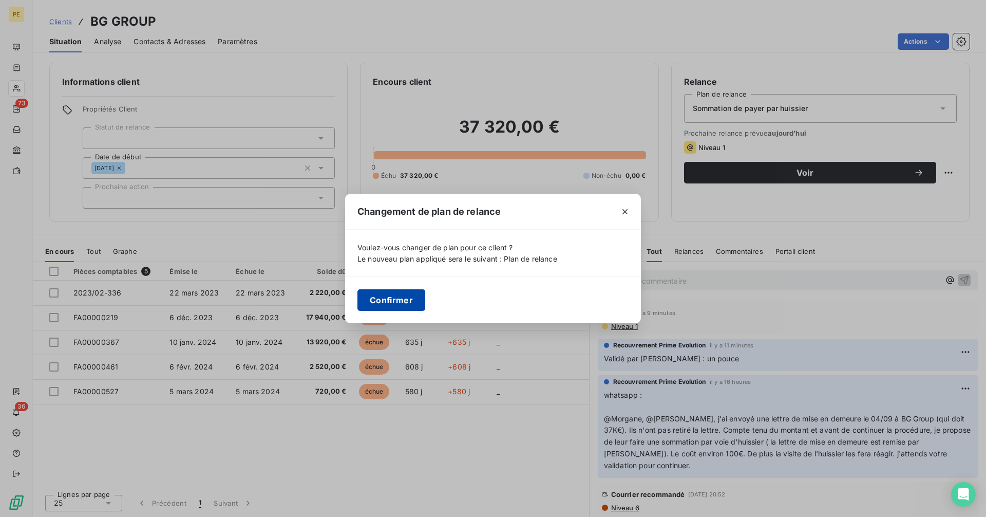
click at [384, 299] on button "Confirmer" at bounding box center [391, 300] width 68 height 22
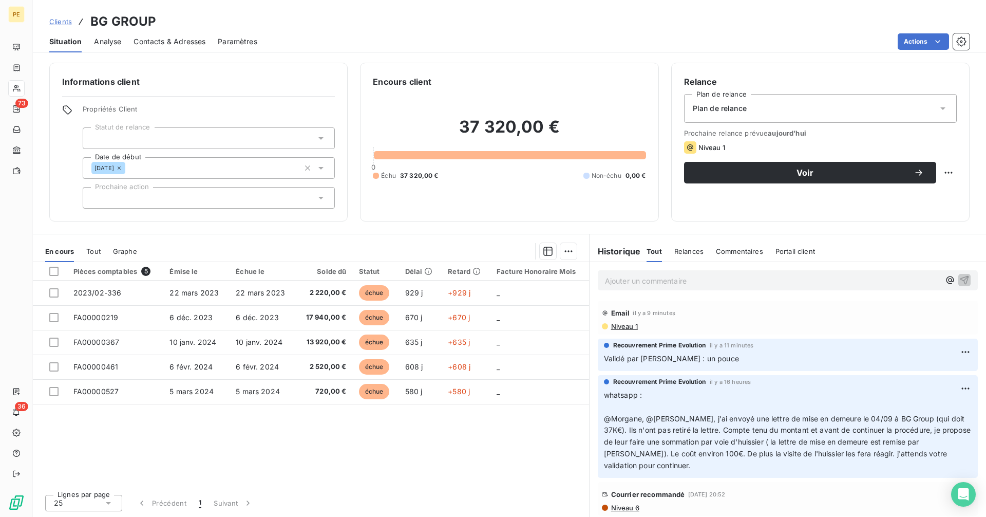
click at [947, 168] on html "PE 73 36 Clients BG GROUP Situation Analyse Contacts & Adresses Paramètres Acti…" at bounding box center [493, 258] width 986 height 517
click at [903, 194] on div "Replanifier cette action" at bounding box center [906, 195] width 92 height 16
select select "9"
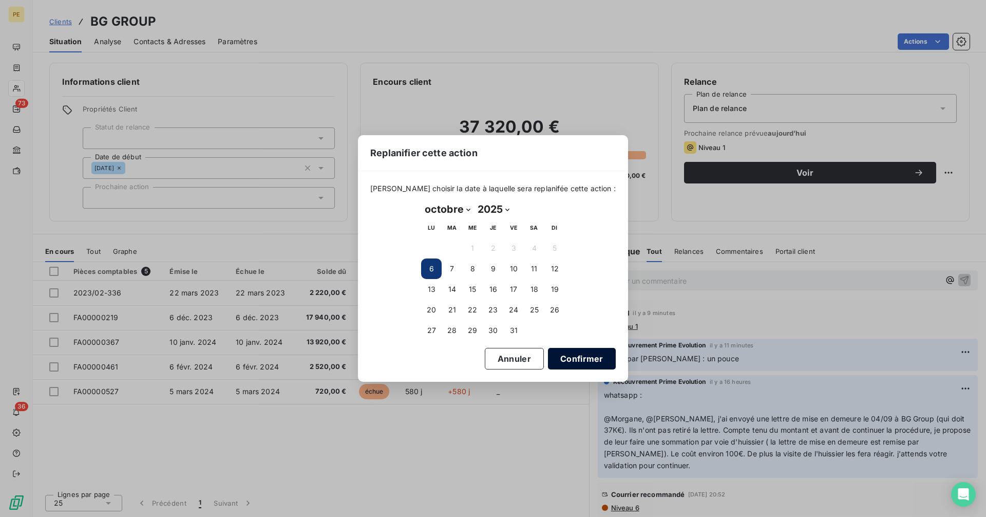
click at [565, 358] on button "Confirmer" at bounding box center [582, 359] width 68 height 22
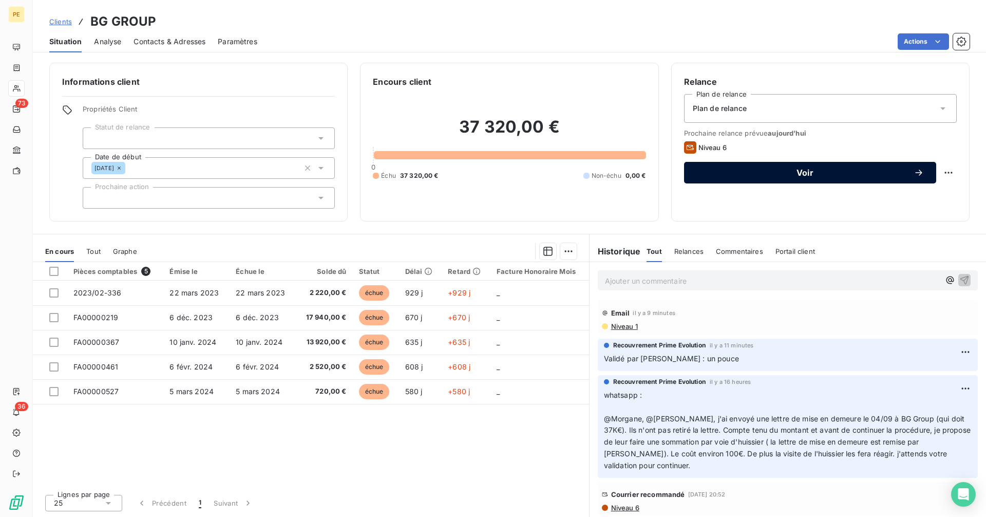
click at [813, 171] on span "Voir" at bounding box center [804, 172] width 217 height 8
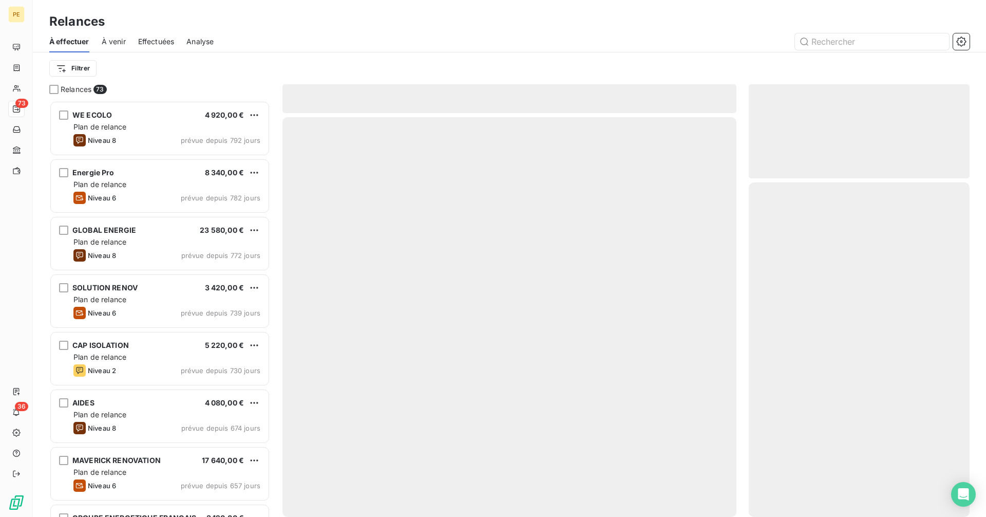
scroll to position [408, 213]
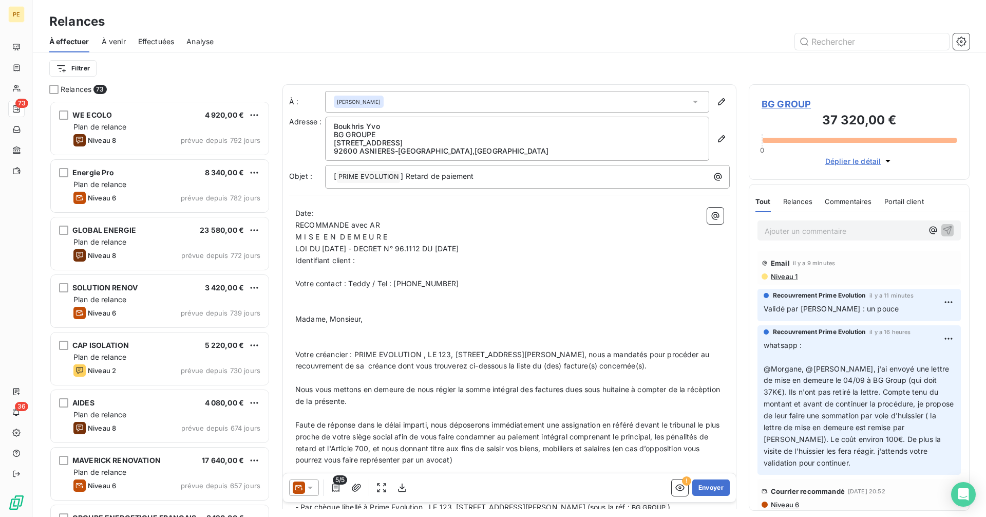
click at [306, 490] on icon at bounding box center [310, 487] width 10 height 10
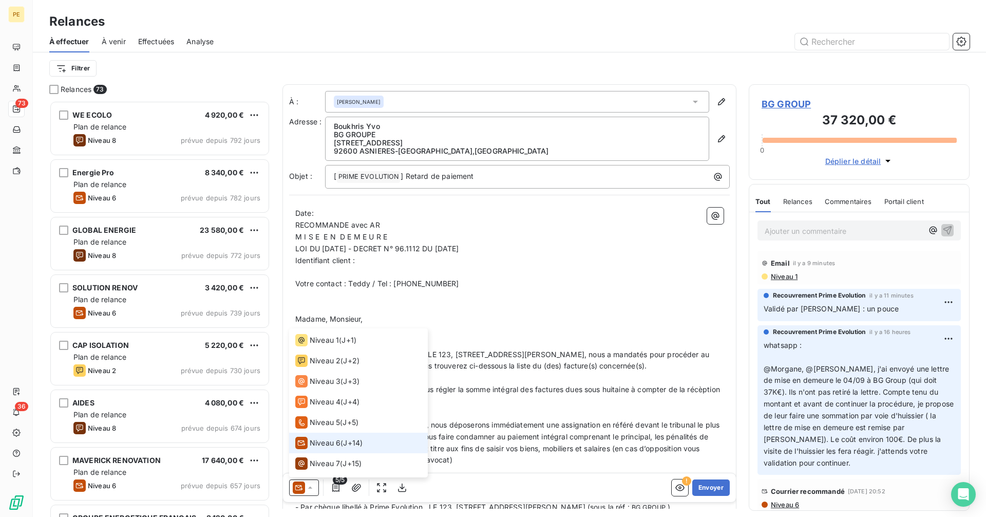
scroll to position [36, 0]
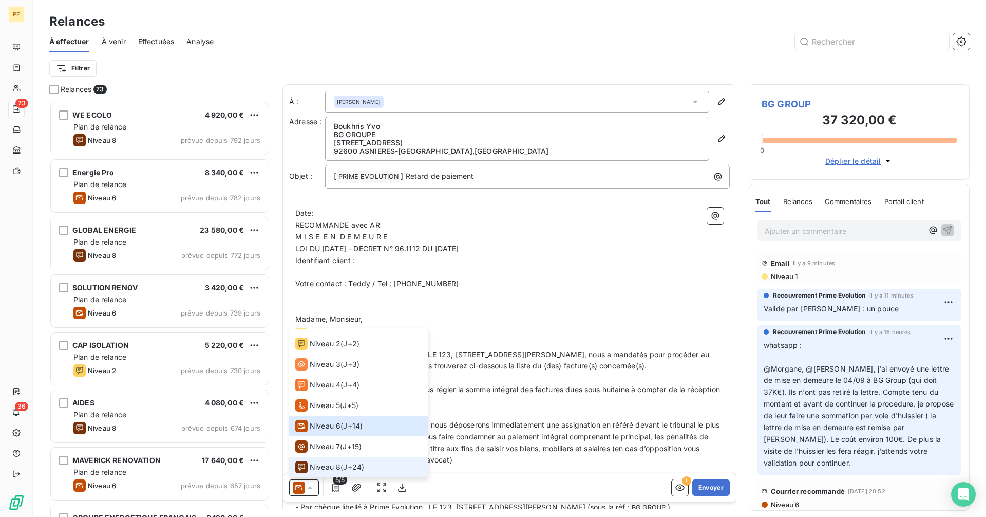
click at [322, 466] on span "Niveau 8" at bounding box center [325, 467] width 31 height 10
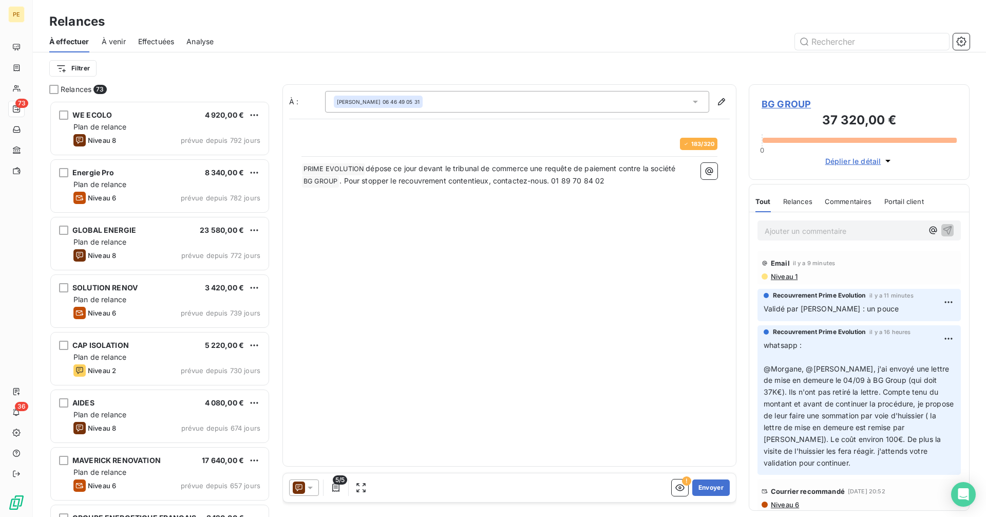
click at [302, 487] on icon at bounding box center [299, 487] width 12 height 12
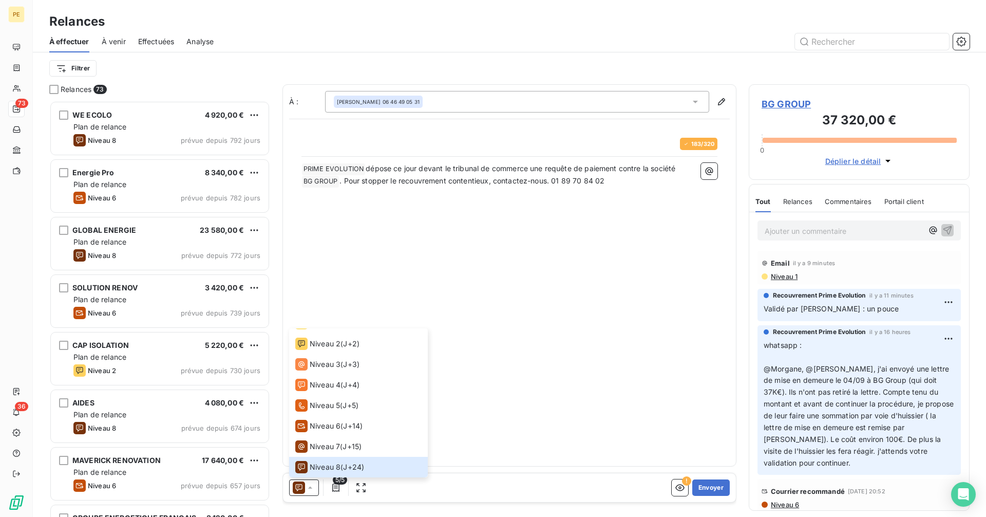
click at [515, 404] on div "À : [PERSON_NAME] 06 46 49 05 31 183 / 320 ﻿ PRIME EVOLUTION ﻿ dépose ce jour d…" at bounding box center [509, 275] width 454 height 382
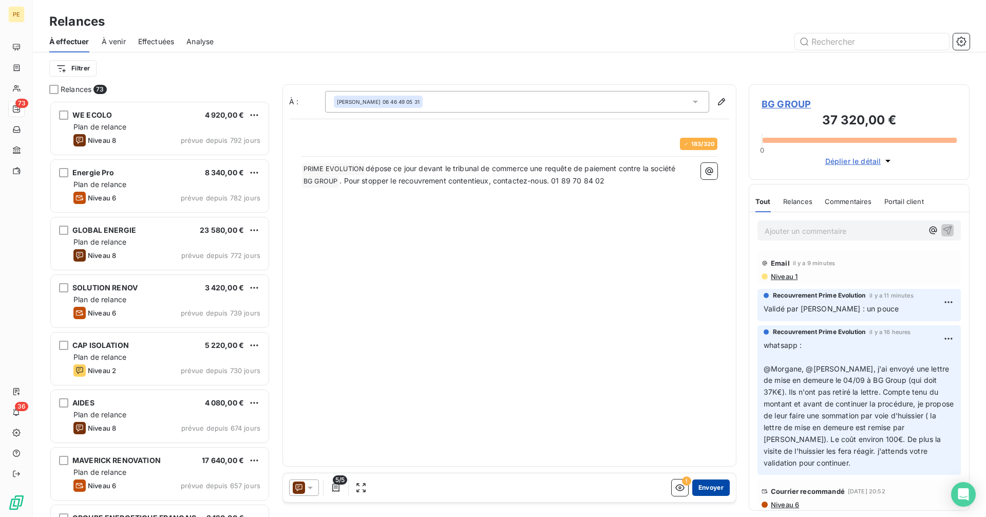
click at [711, 487] on button "Envoyer" at bounding box center [710, 487] width 37 height 16
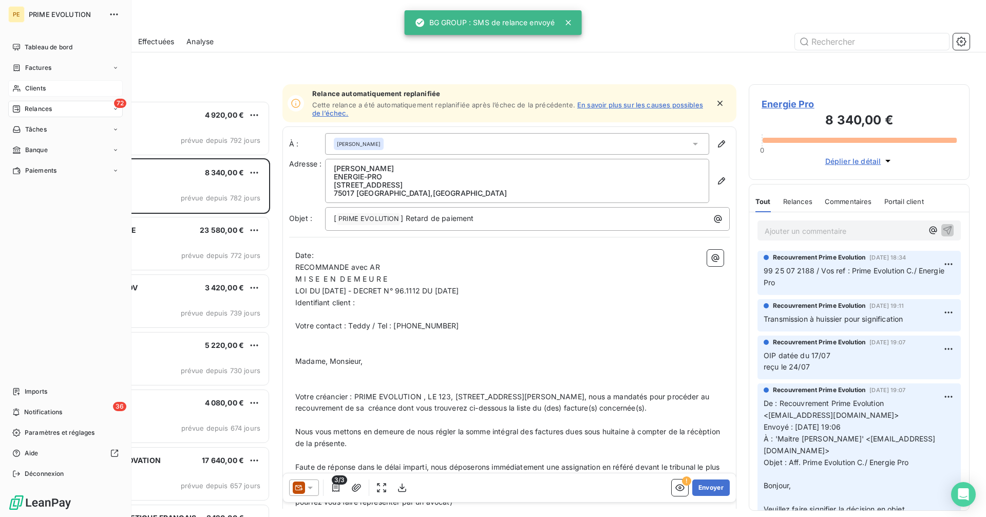
click at [39, 89] on span "Clients" at bounding box center [35, 88] width 21 height 9
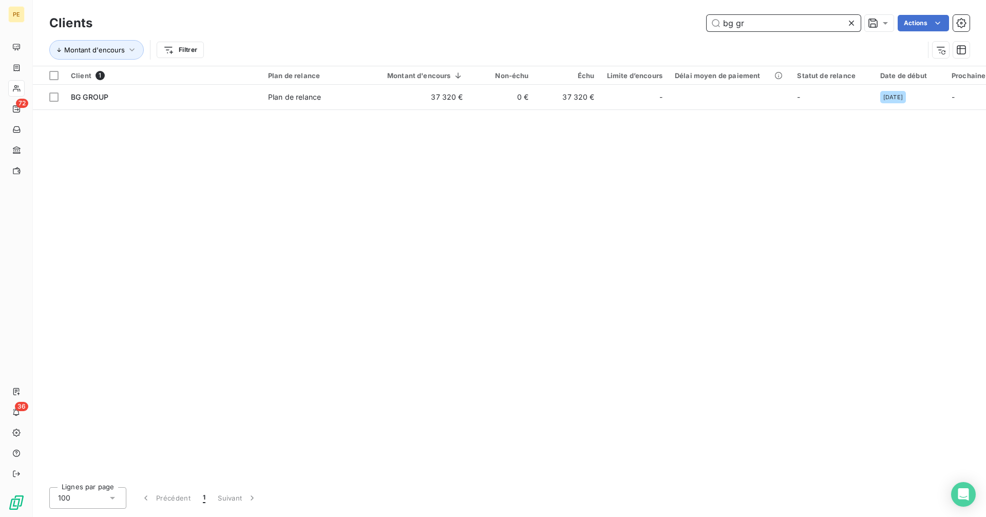
click at [772, 25] on input "bg gr" at bounding box center [784, 23] width 154 height 16
